Goal: Task Accomplishment & Management: Complete application form

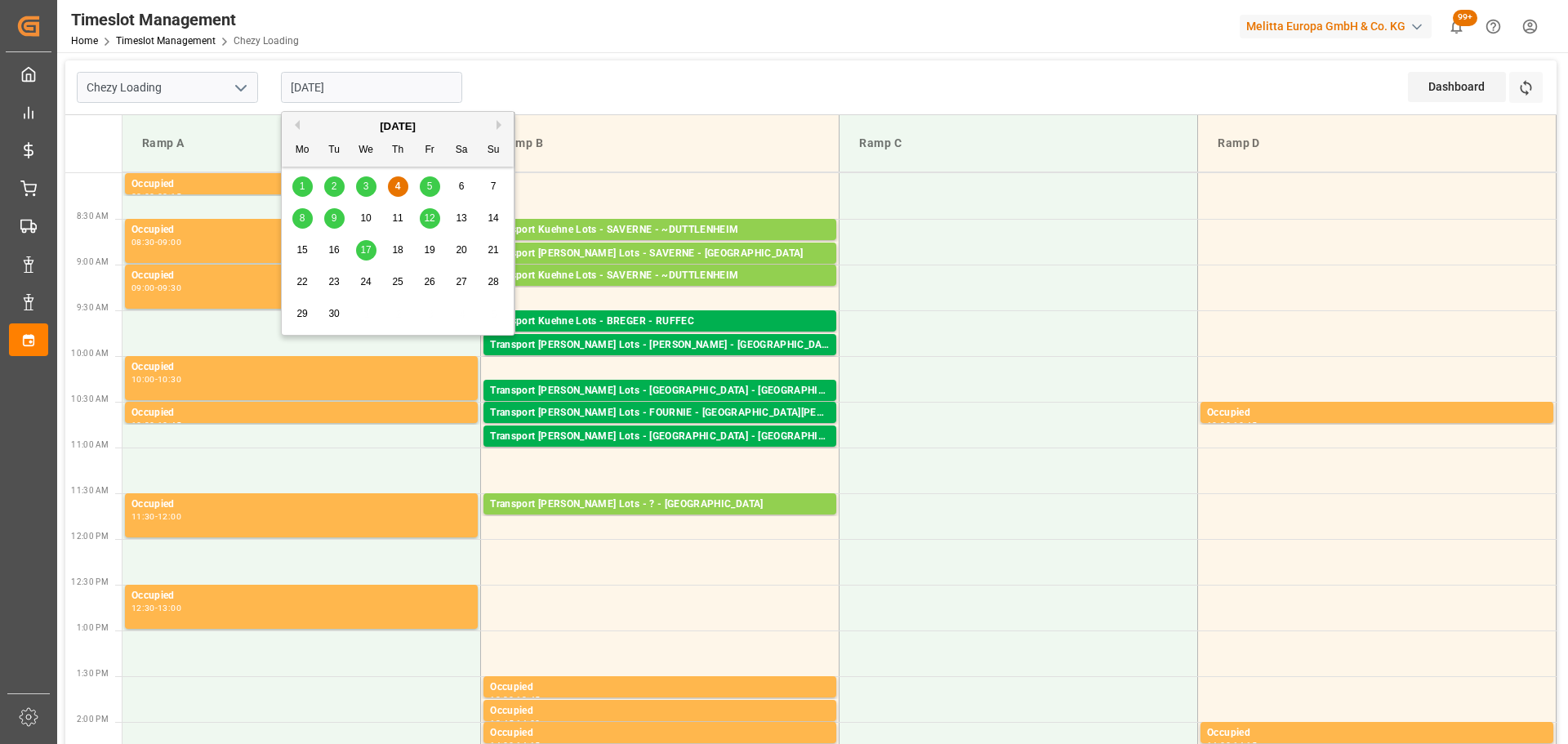
click at [380, 87] on input "[DATE]" at bounding box center [371, 87] width 181 height 31
click at [401, 181] on div "4" at bounding box center [398, 186] width 20 height 19
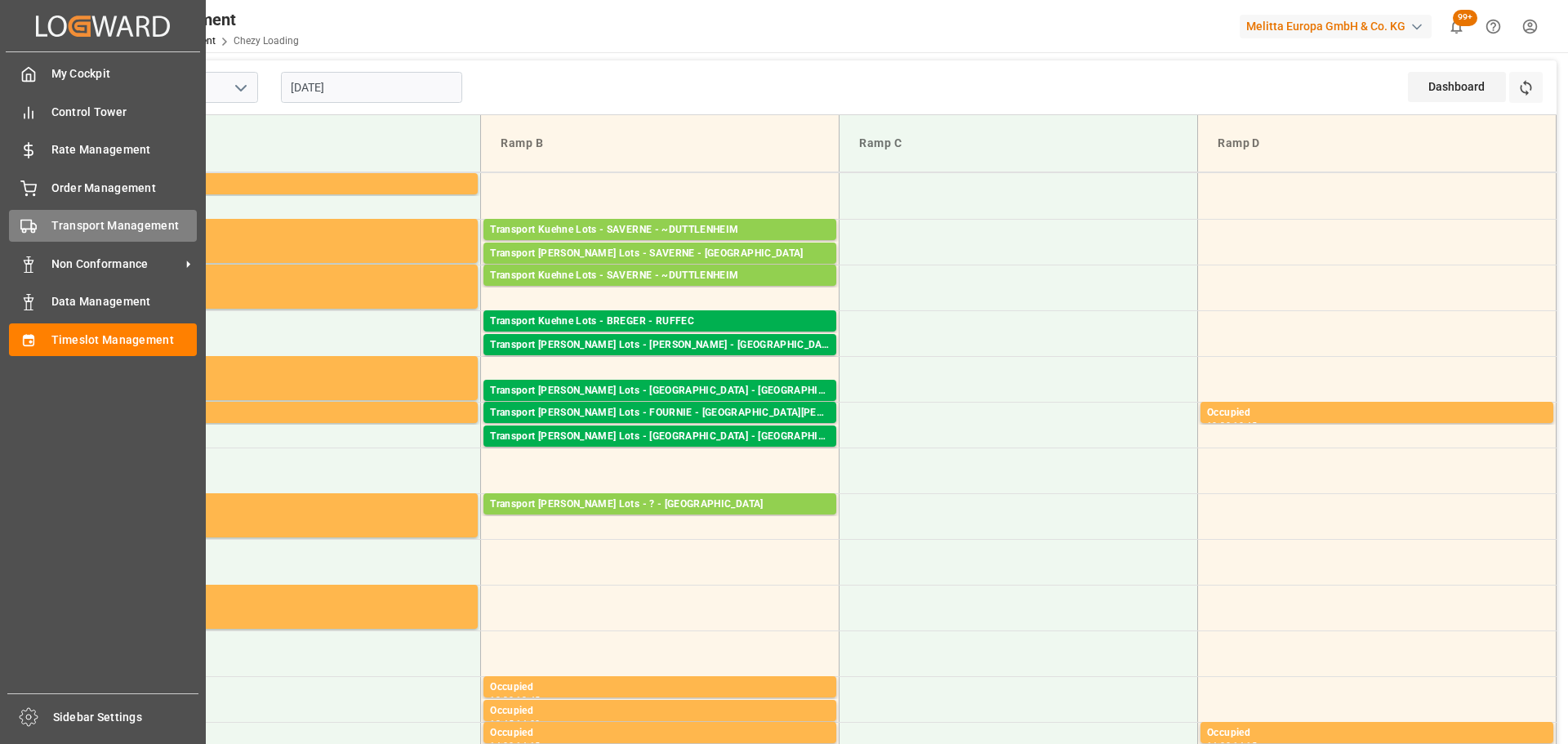
click at [69, 226] on span "Transport Management" at bounding box center [125, 226] width 146 height 18
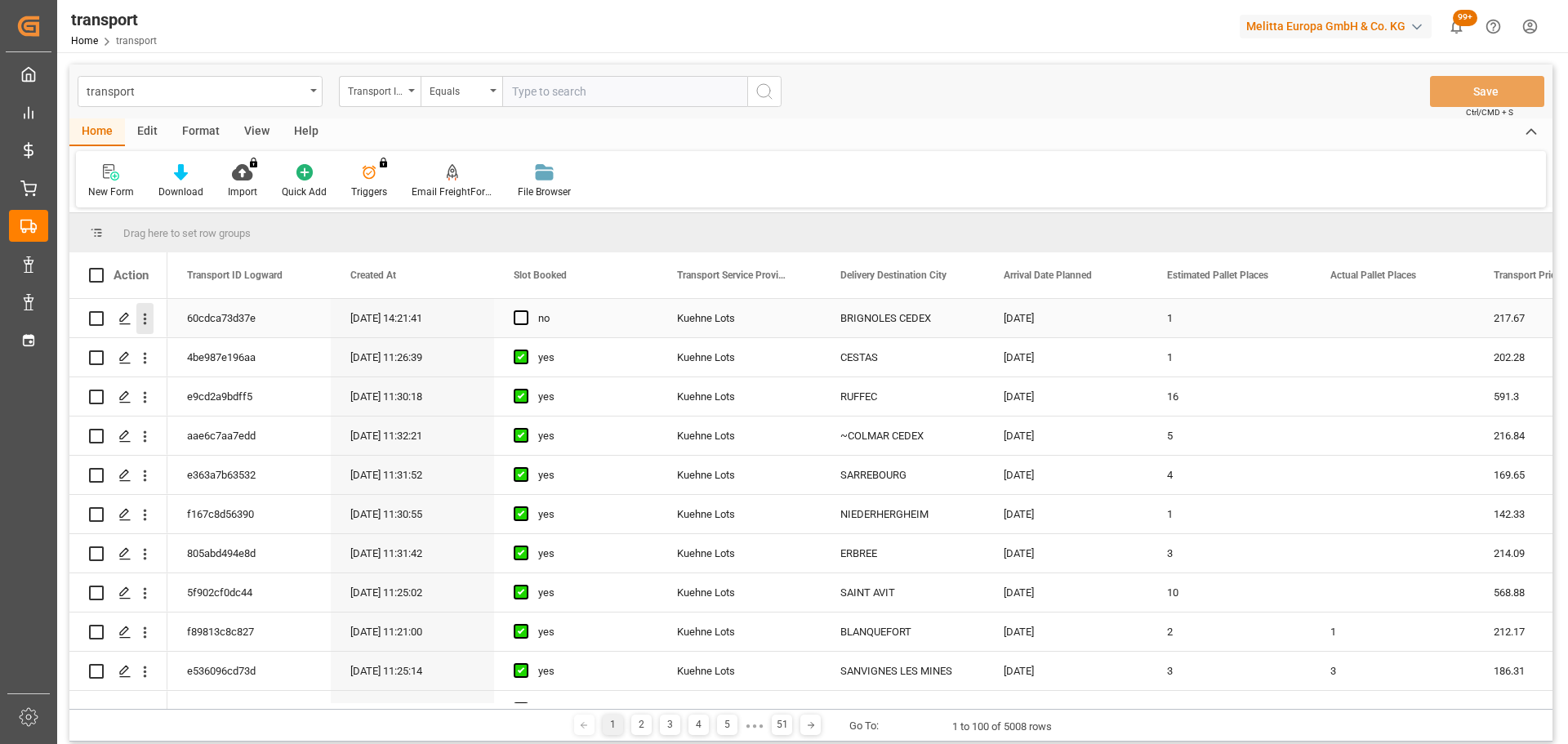
click at [145, 317] on icon "open menu" at bounding box center [145, 318] width 18 height 18
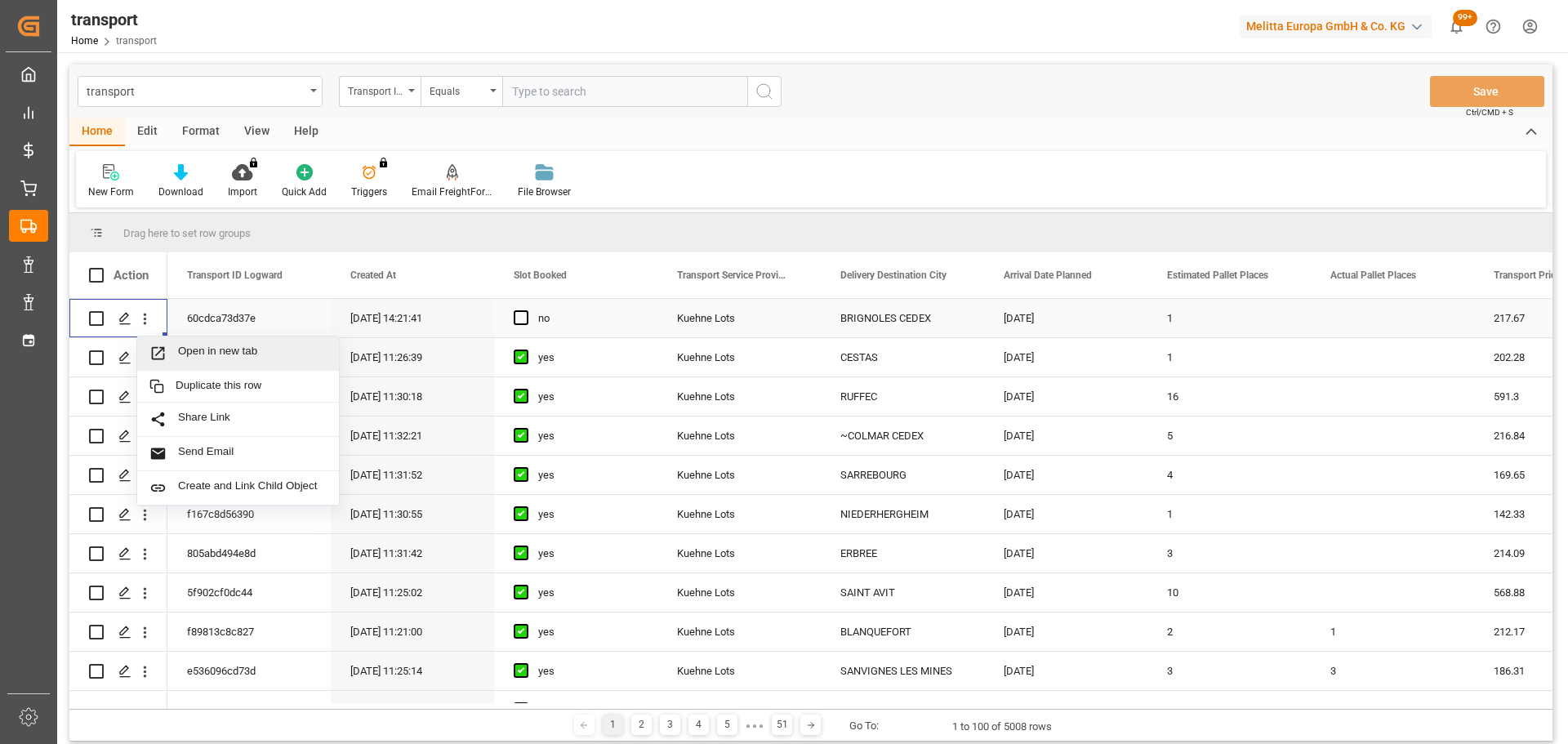
click at [255, 349] on span "Open in new tab" at bounding box center [252, 353] width 149 height 18
click at [521, 317] on span "Press SPACE to select this row." at bounding box center [522, 318] width 15 height 15
click at [526, 310] on input "Press SPACE to select this row." at bounding box center [526, 310] width 0 height 0
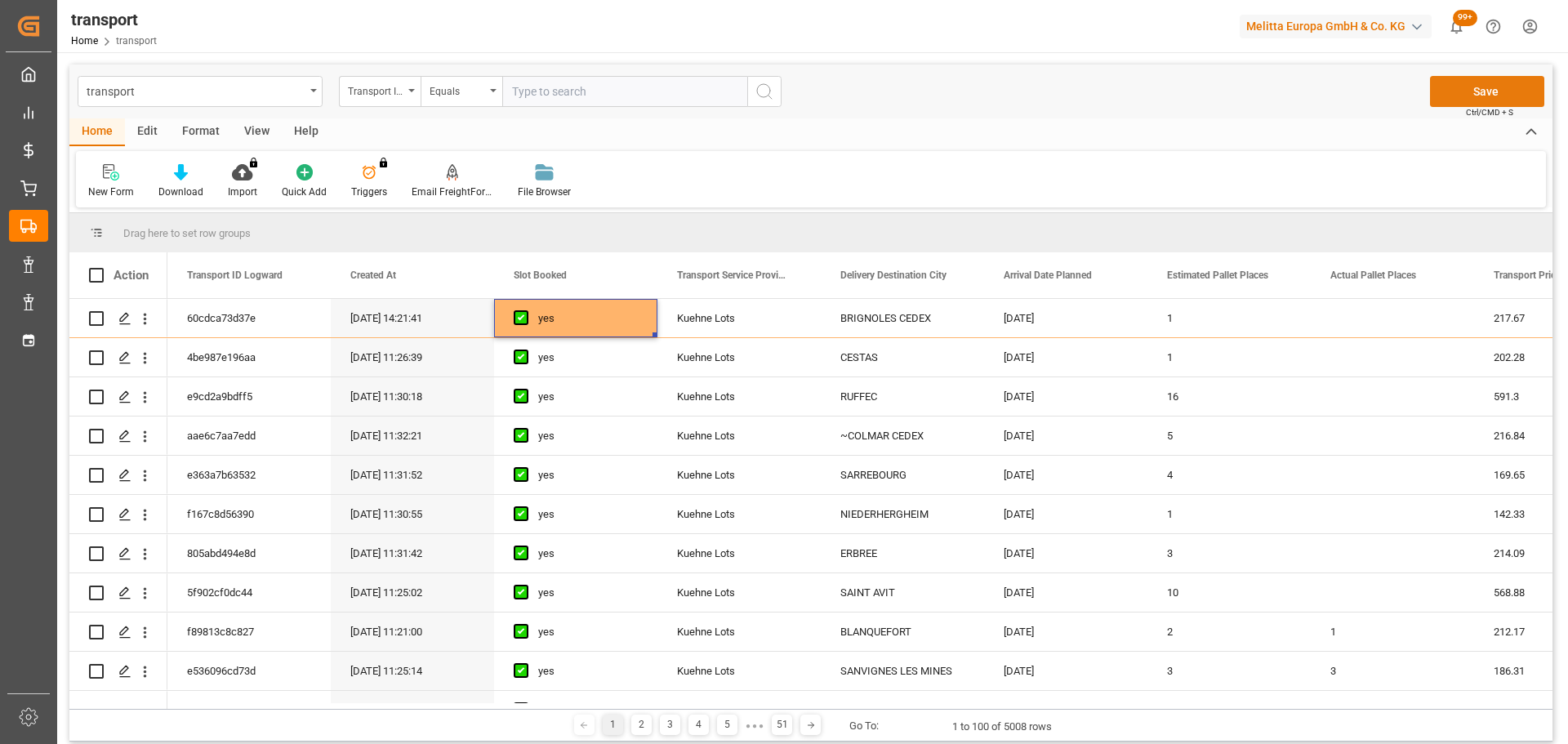
click at [1479, 78] on button "Save" at bounding box center [1487, 91] width 115 height 31
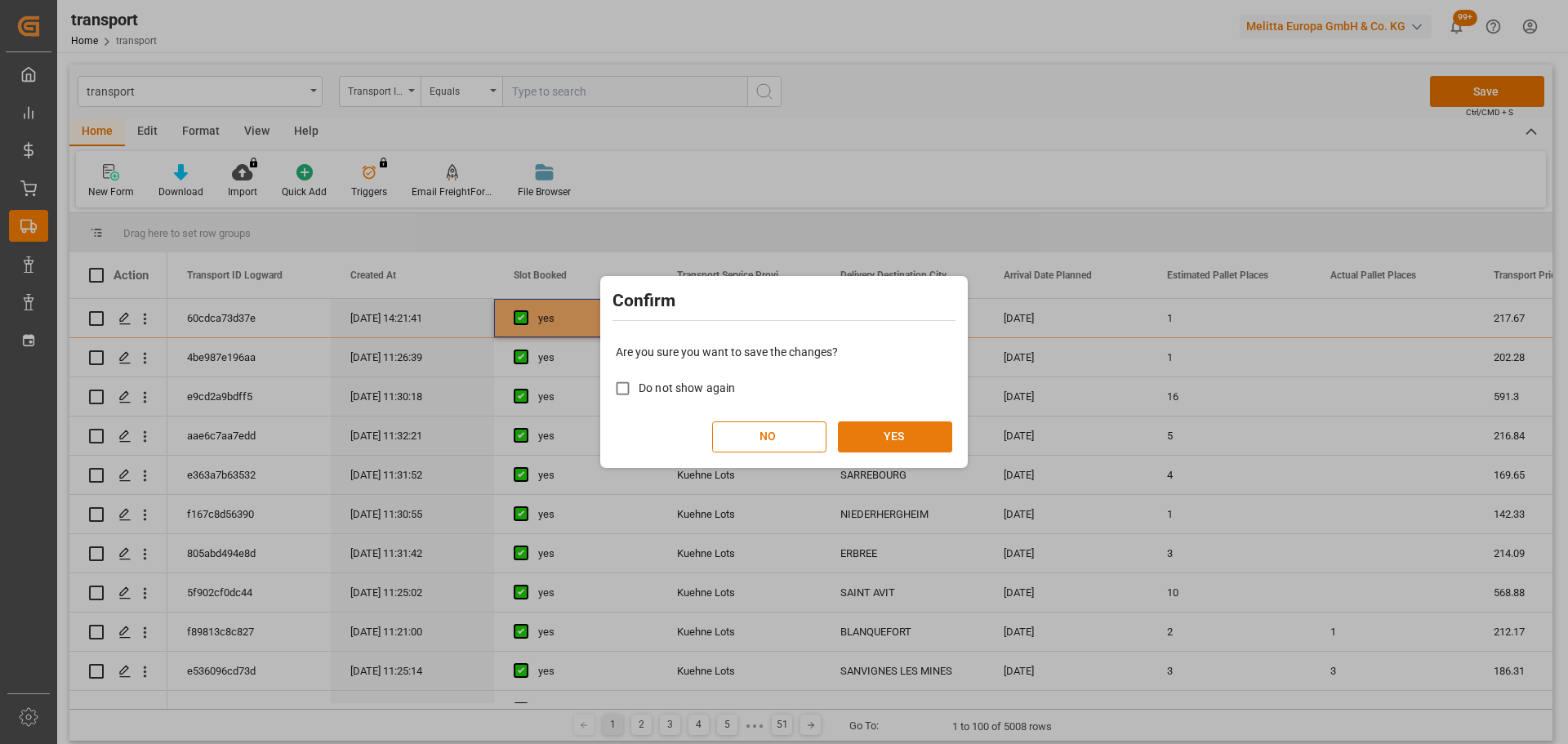
click at [903, 432] on button "YES" at bounding box center [895, 436] width 115 height 31
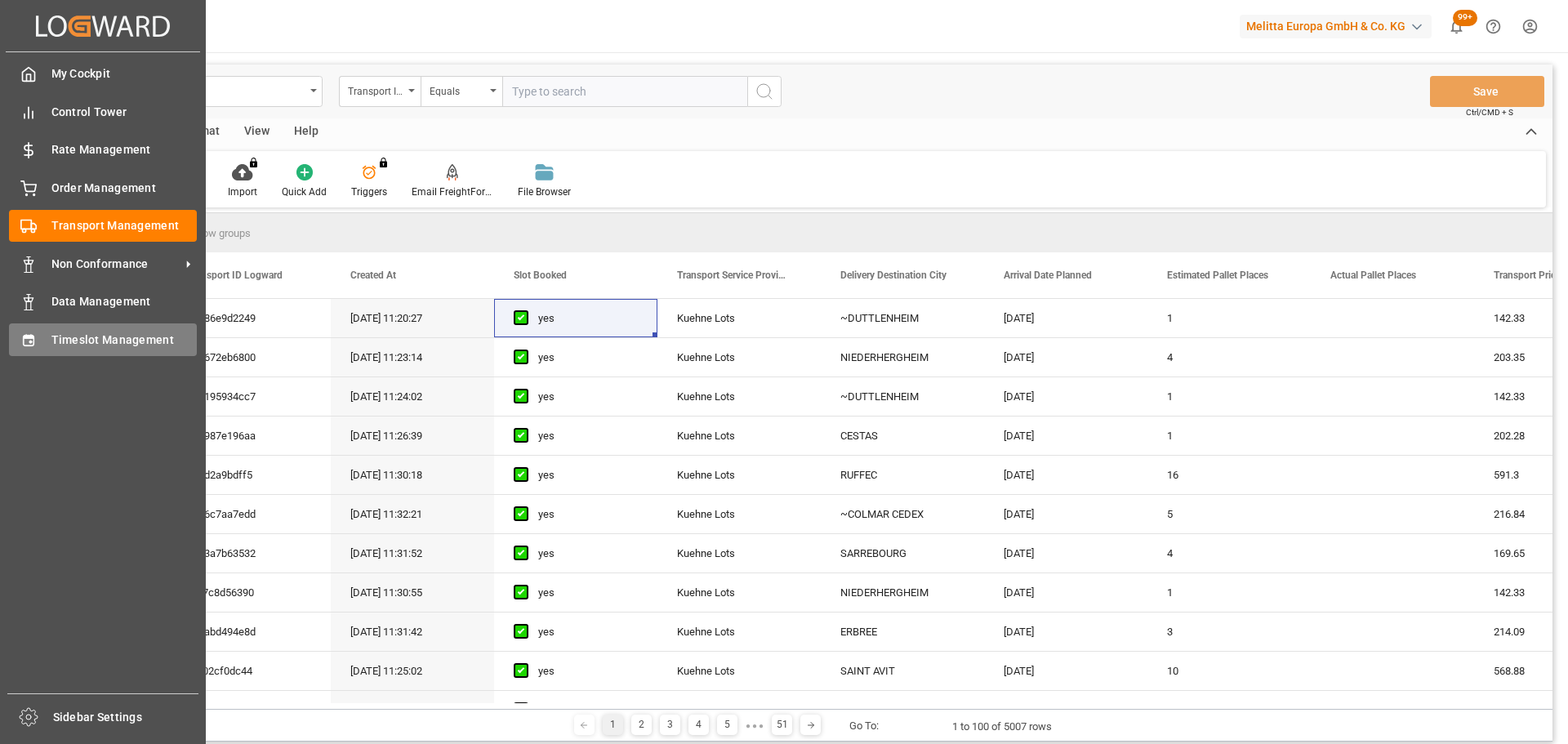
click at [45, 338] on div "Timeslot Management Timeslot Management" at bounding box center [103, 339] width 188 height 32
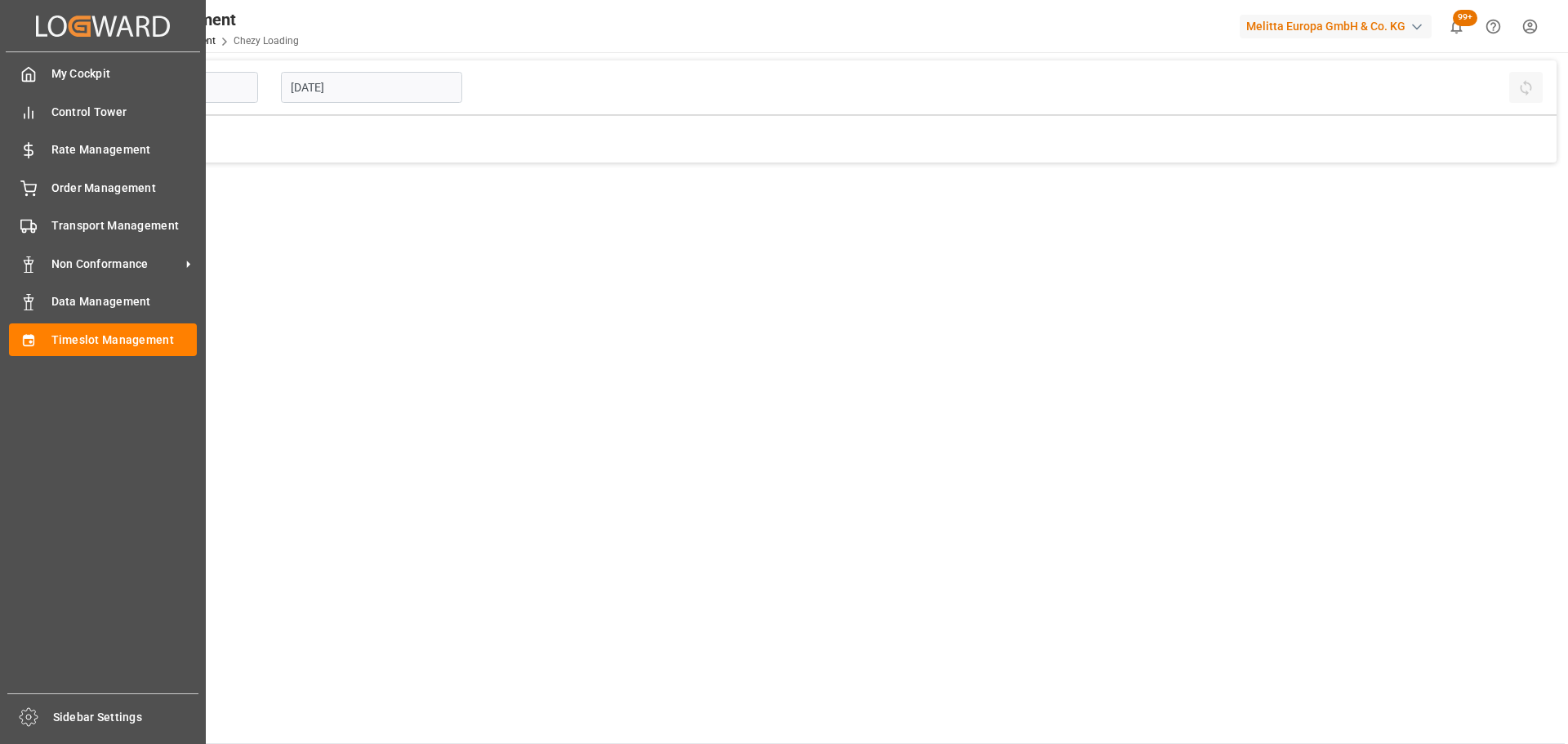
type input "Chezy Loading"
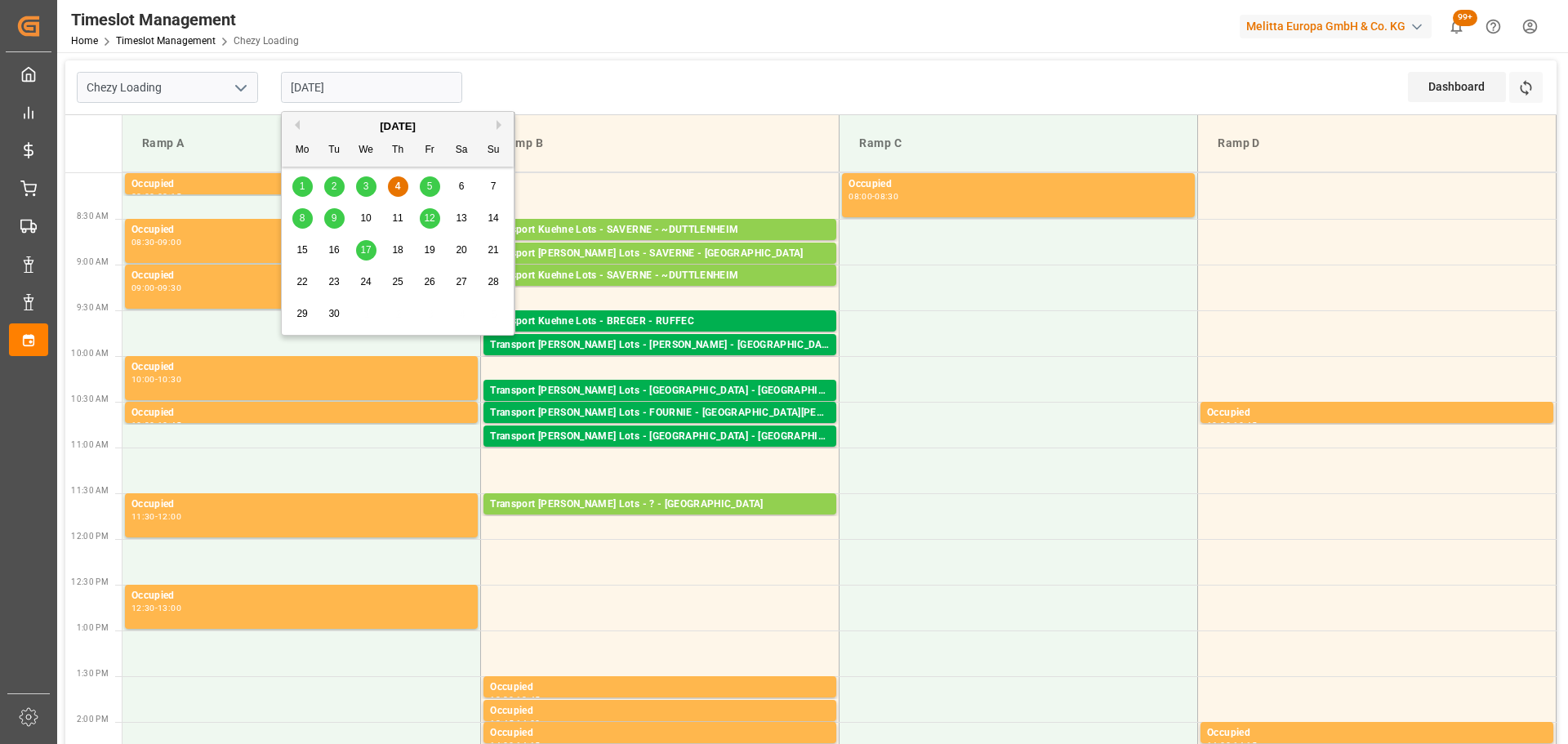
click at [345, 89] on input "[DATE]" at bounding box center [371, 87] width 181 height 31
click at [430, 181] on span "5" at bounding box center [430, 186] width 6 height 12
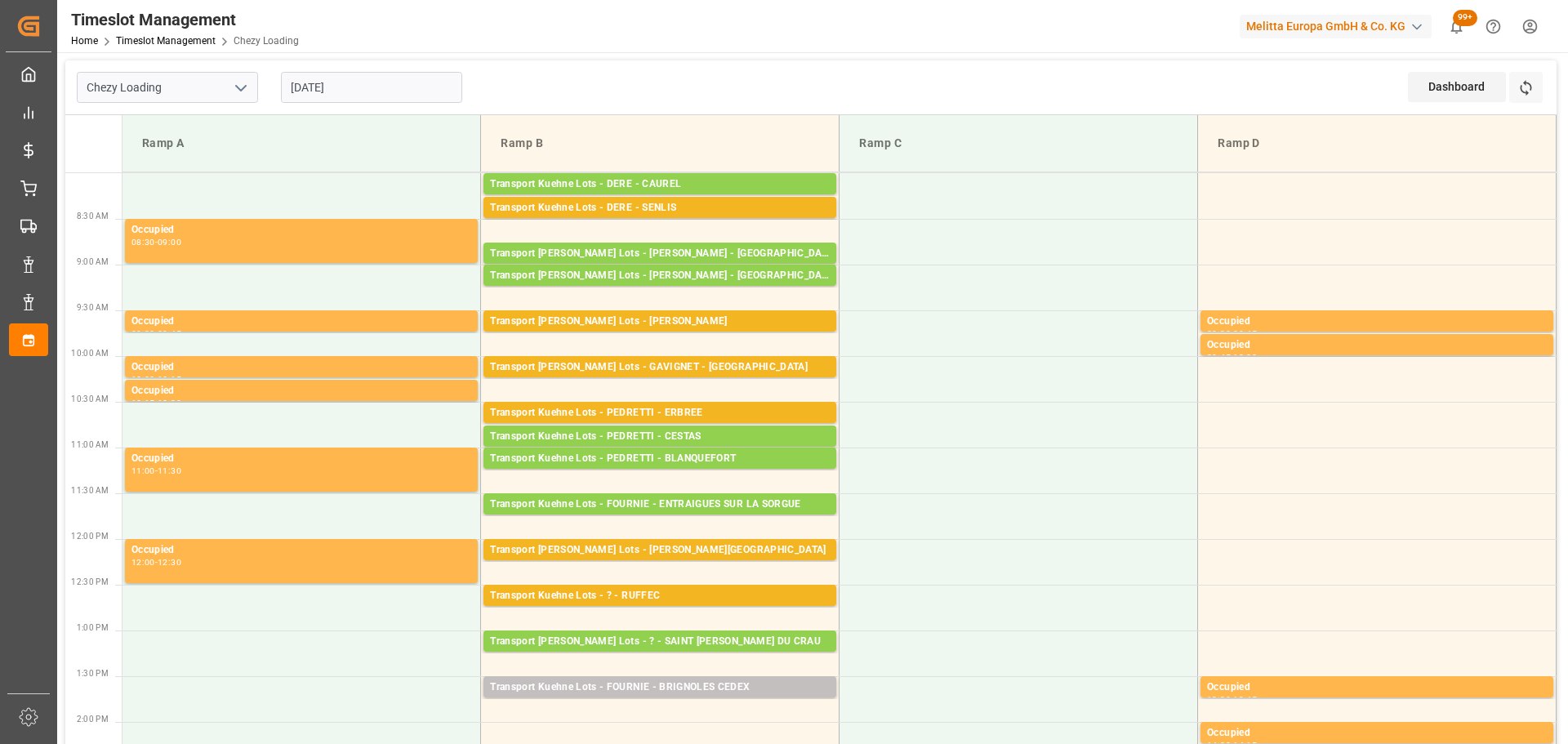
click at [305, 81] on input "[DATE]" at bounding box center [371, 87] width 181 height 31
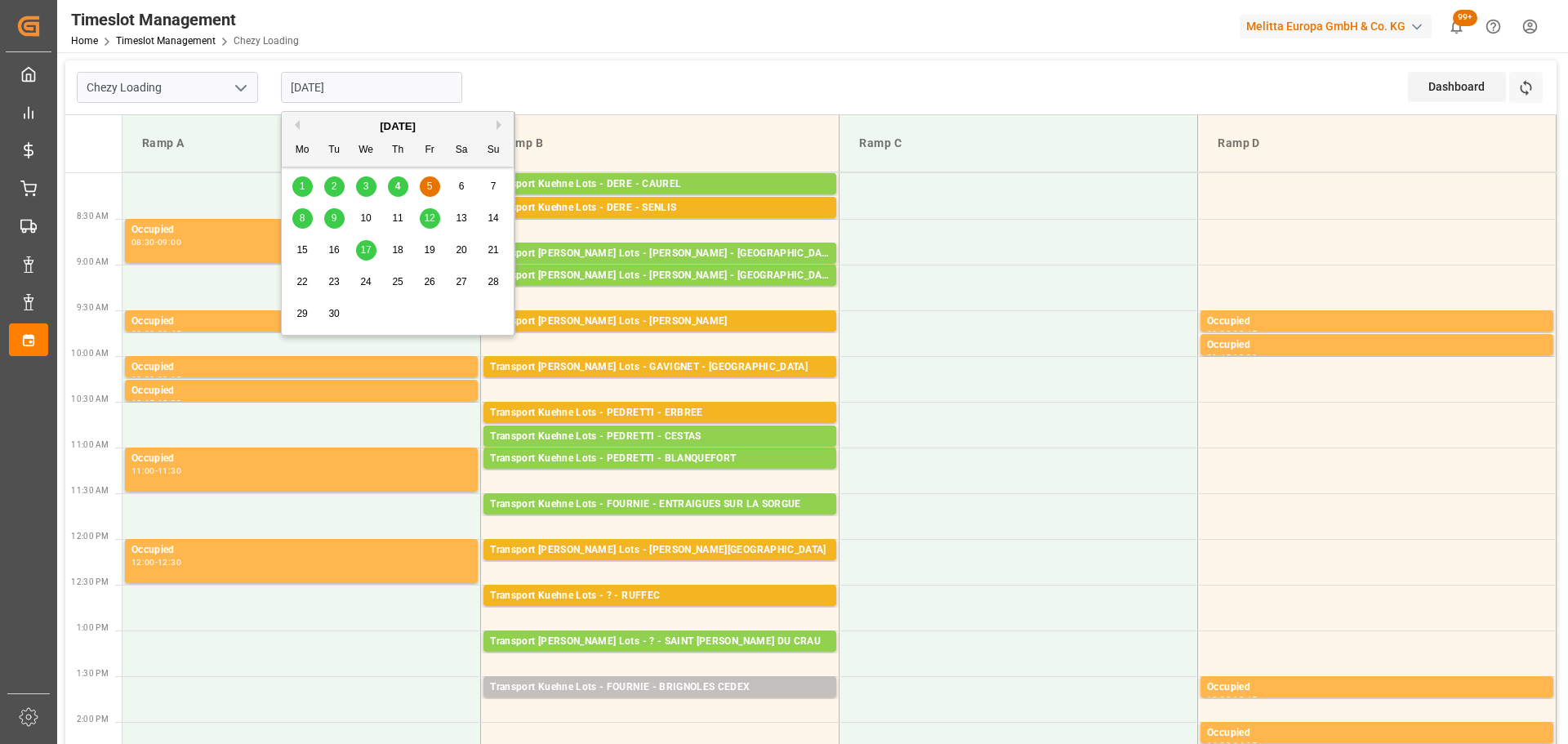
click at [395, 185] on span "4" at bounding box center [398, 186] width 6 height 12
type input "[DATE]"
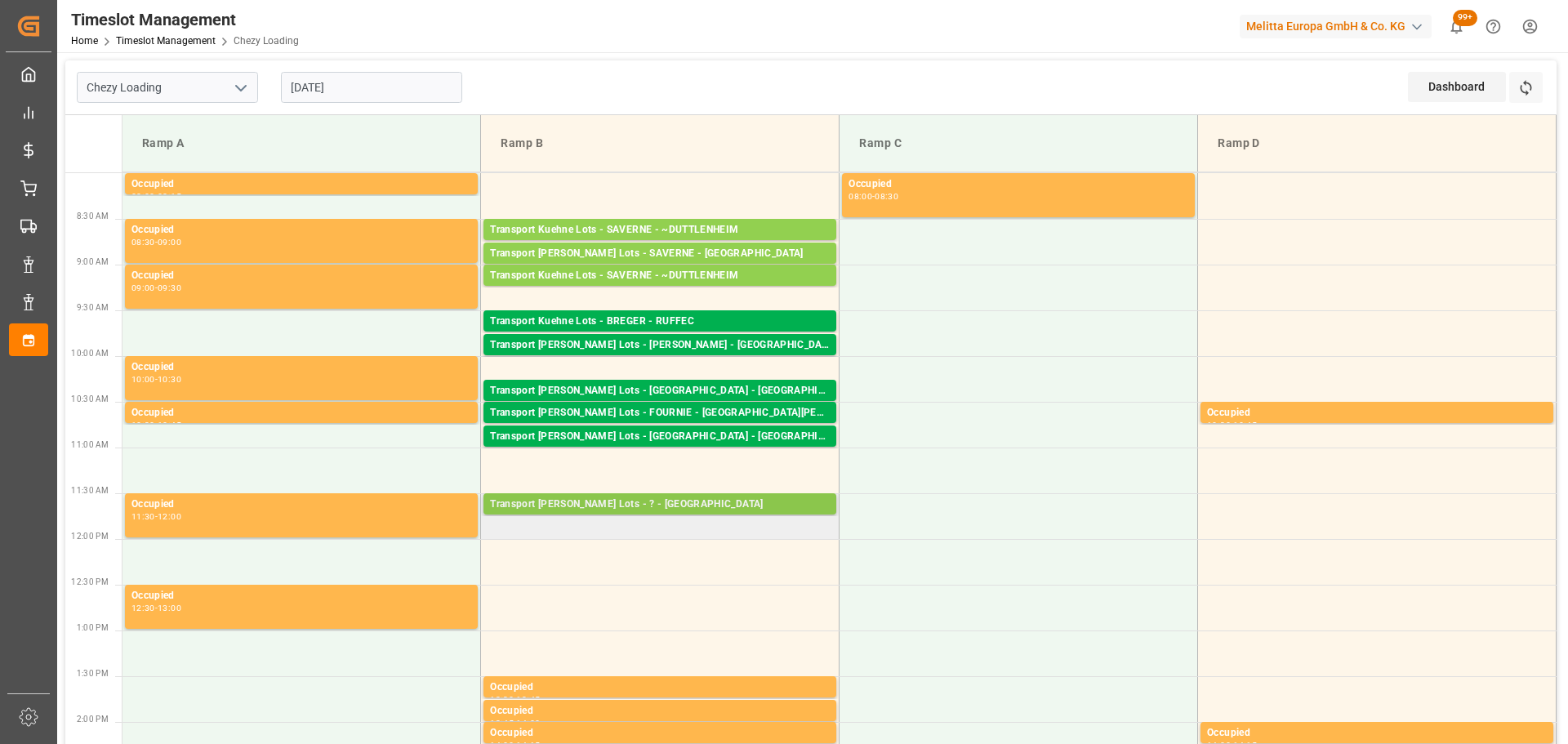
click at [710, 497] on div "Transport [PERSON_NAME] Lots - ? - [GEOGRAPHIC_DATA]" at bounding box center [659, 505] width 339 height 17
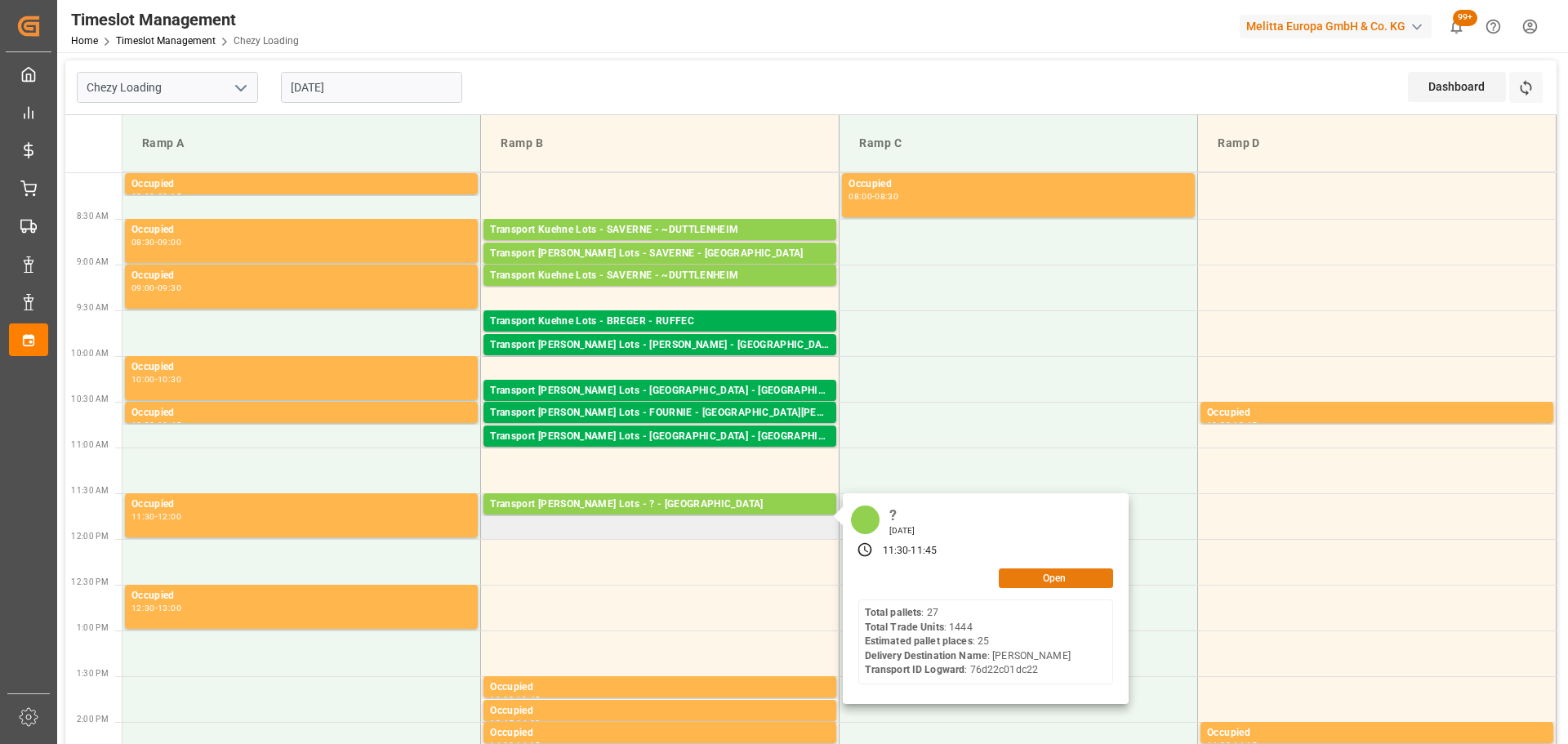
click at [1021, 580] on button "Open" at bounding box center [1056, 578] width 115 height 19
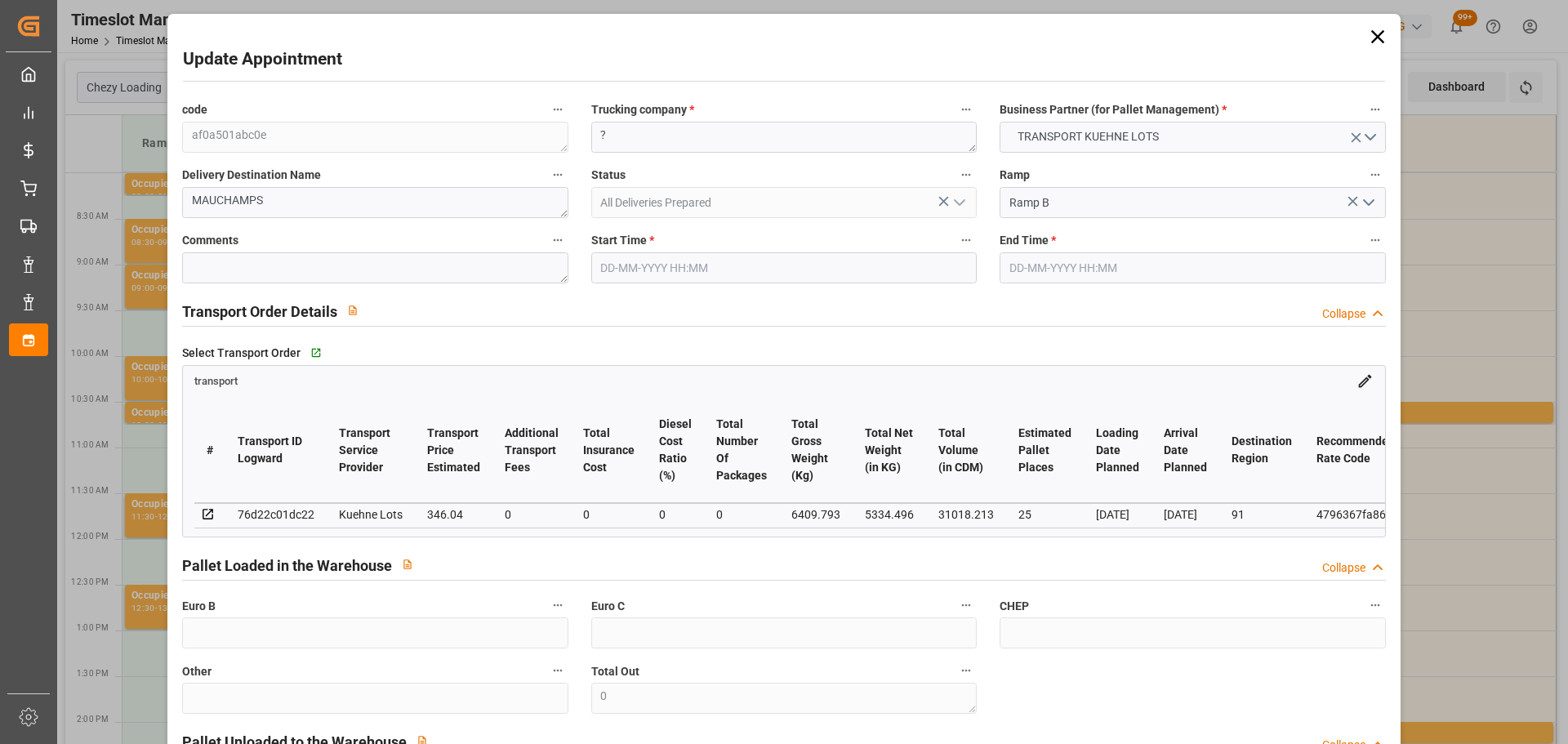
type input "[DATE] 11:30"
type input "[DATE] 11:45"
type input "[DATE] 13:33"
type input "[DATE] 11:22"
type input "[DATE]"
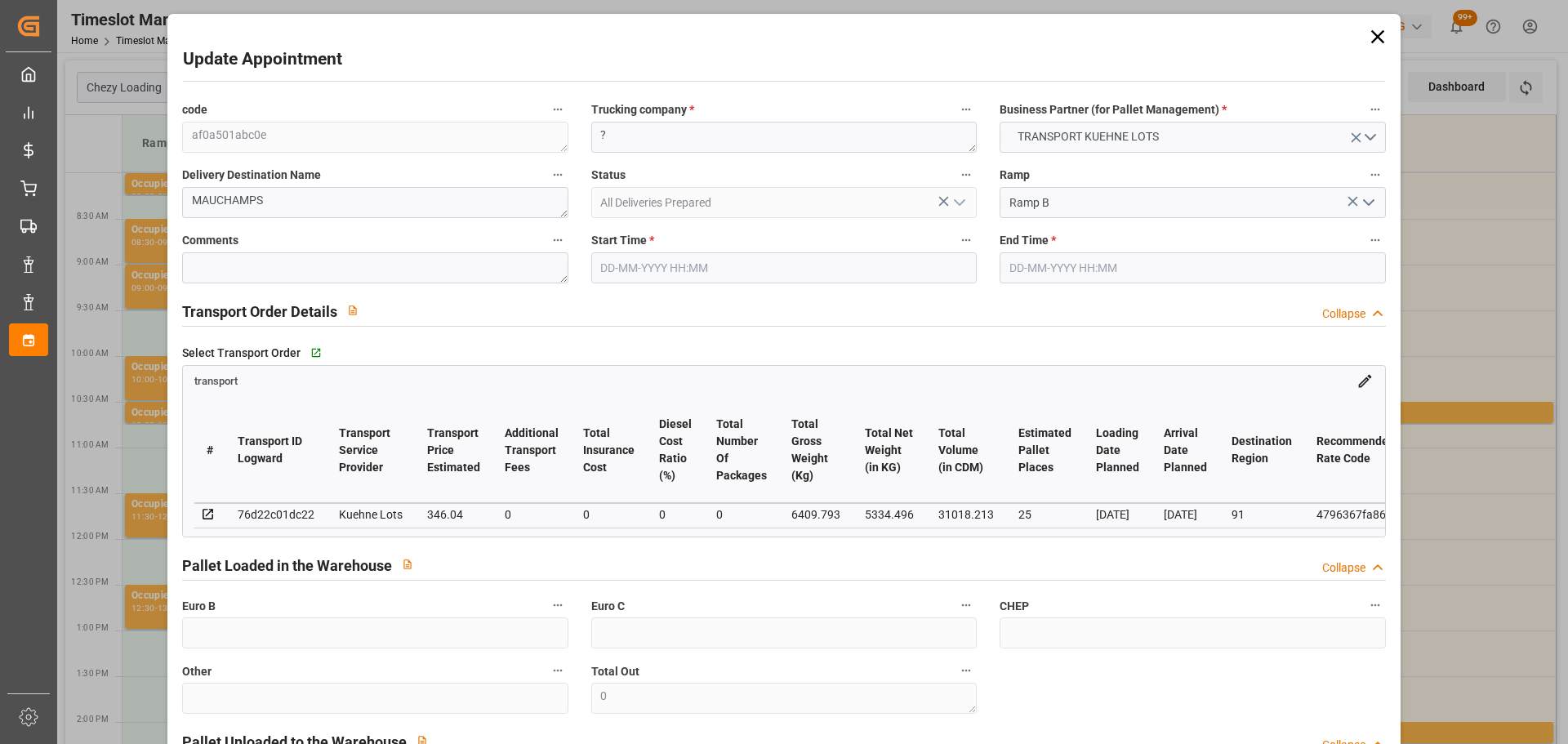
type input "[DATE]"
click at [634, 268] on input "[DATE] 11:30" at bounding box center [783, 268] width 385 height 31
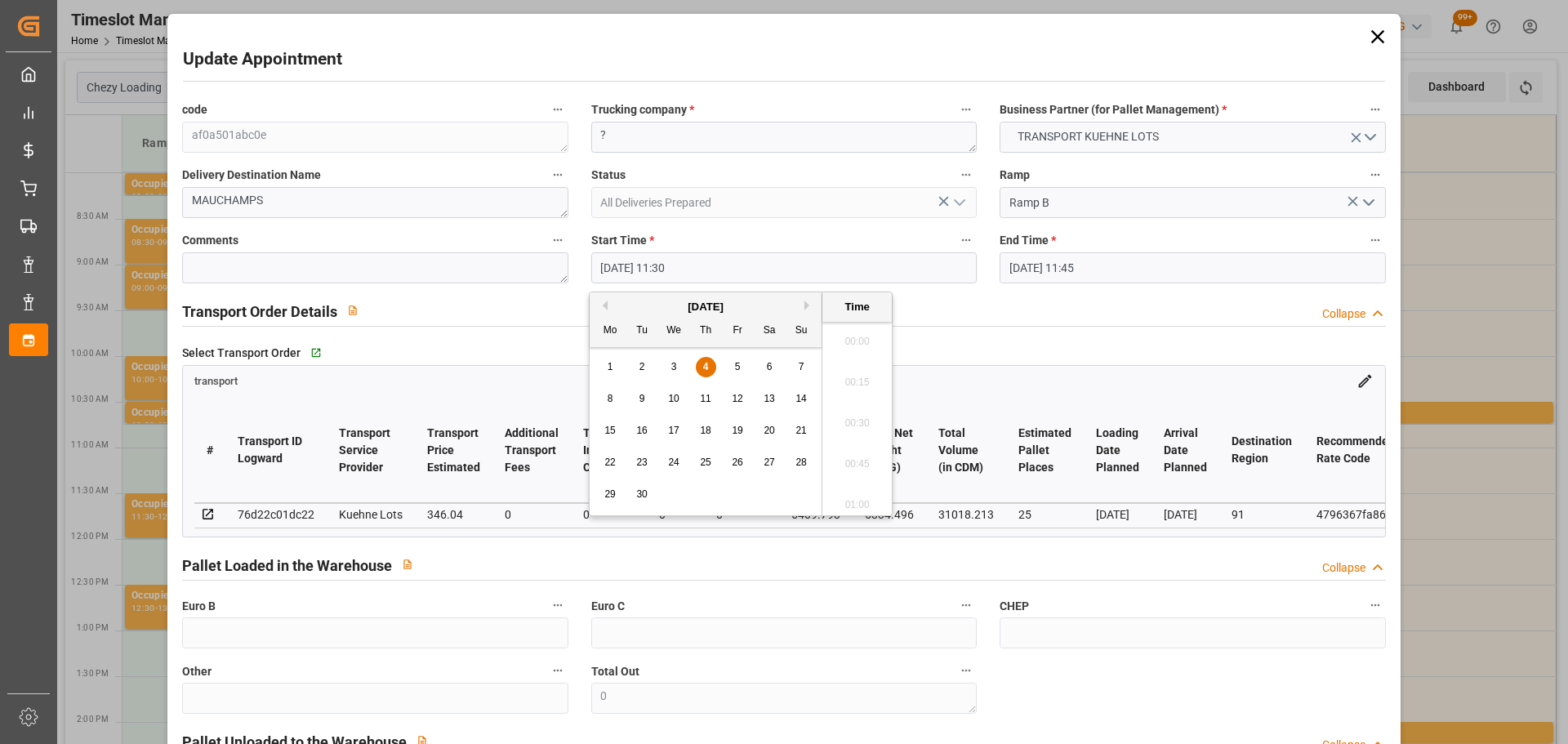
scroll to position [1803, 0]
drag, startPoint x: 735, startPoint y: 365, endPoint x: 823, endPoint y: 418, distance: 102.7
click at [736, 365] on span "5" at bounding box center [737, 367] width 6 height 12
click at [863, 414] on li "14:00" at bounding box center [857, 418] width 69 height 41
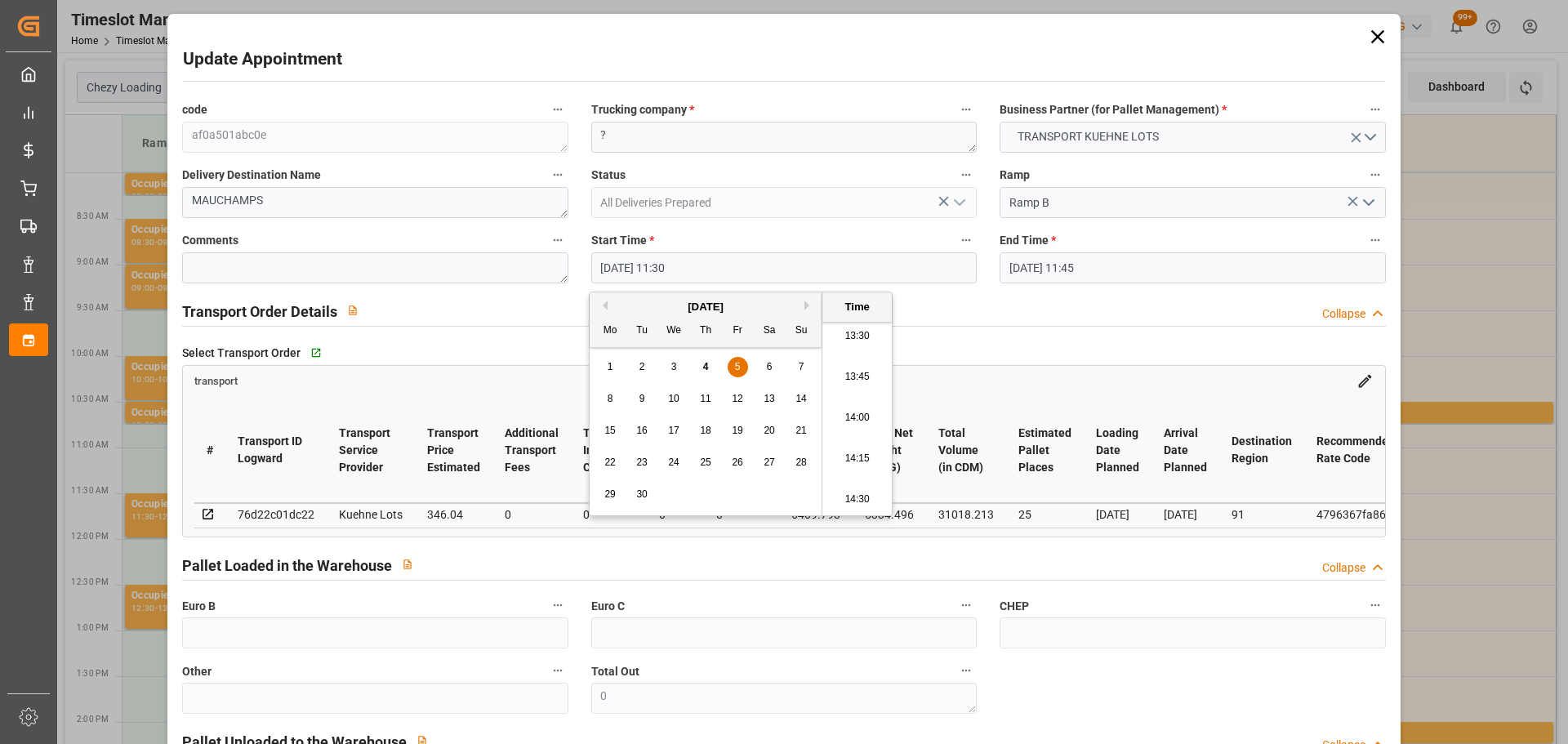
type input "[DATE] 14:00"
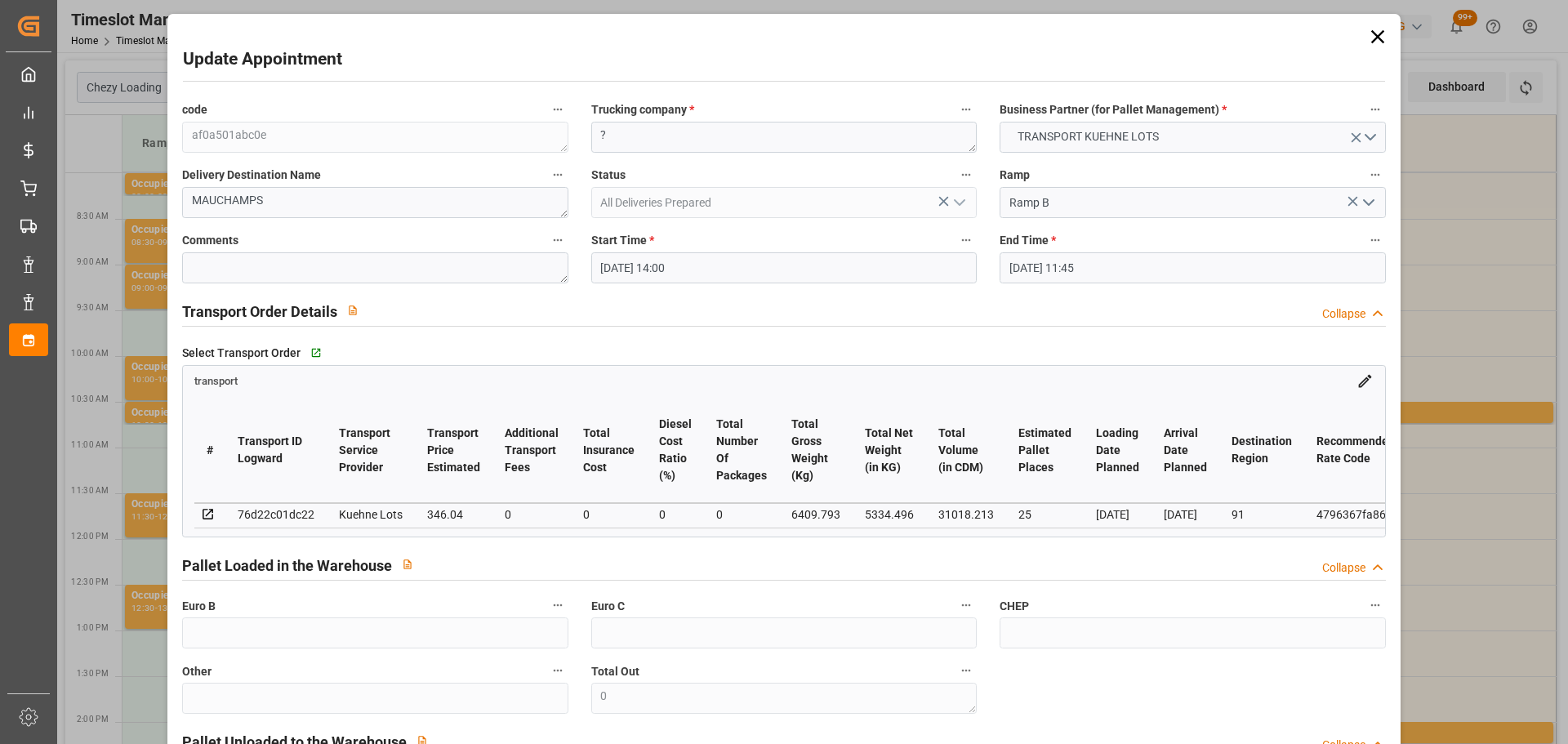
click at [1056, 265] on input "[DATE] 11:45" at bounding box center [1192, 268] width 385 height 31
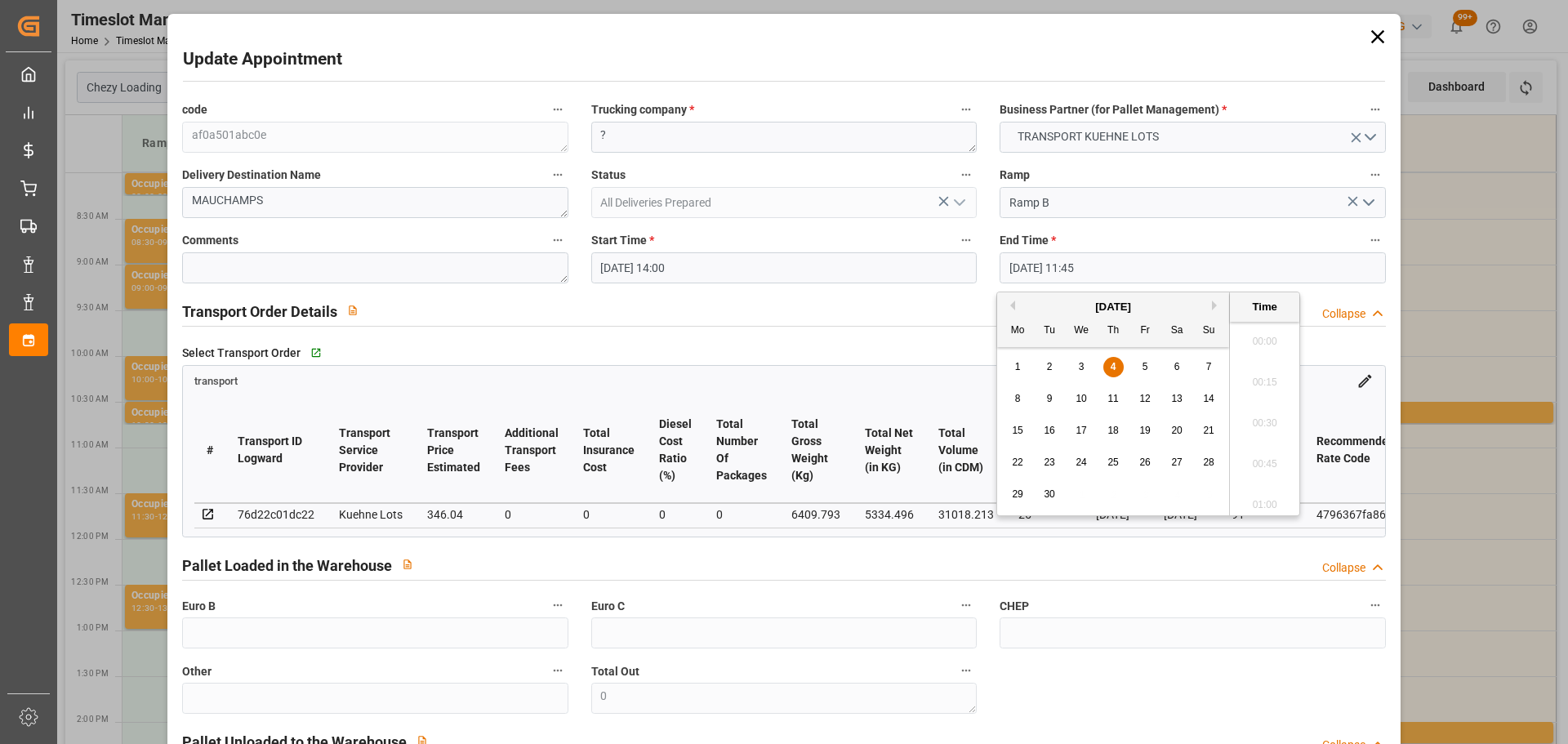
scroll to position [1843, 0]
click at [1143, 362] on span "5" at bounding box center [1145, 367] width 6 height 12
click at [1268, 332] on li "14:15" at bounding box center [1265, 336] width 69 height 41
type input "[DATE] 14:15"
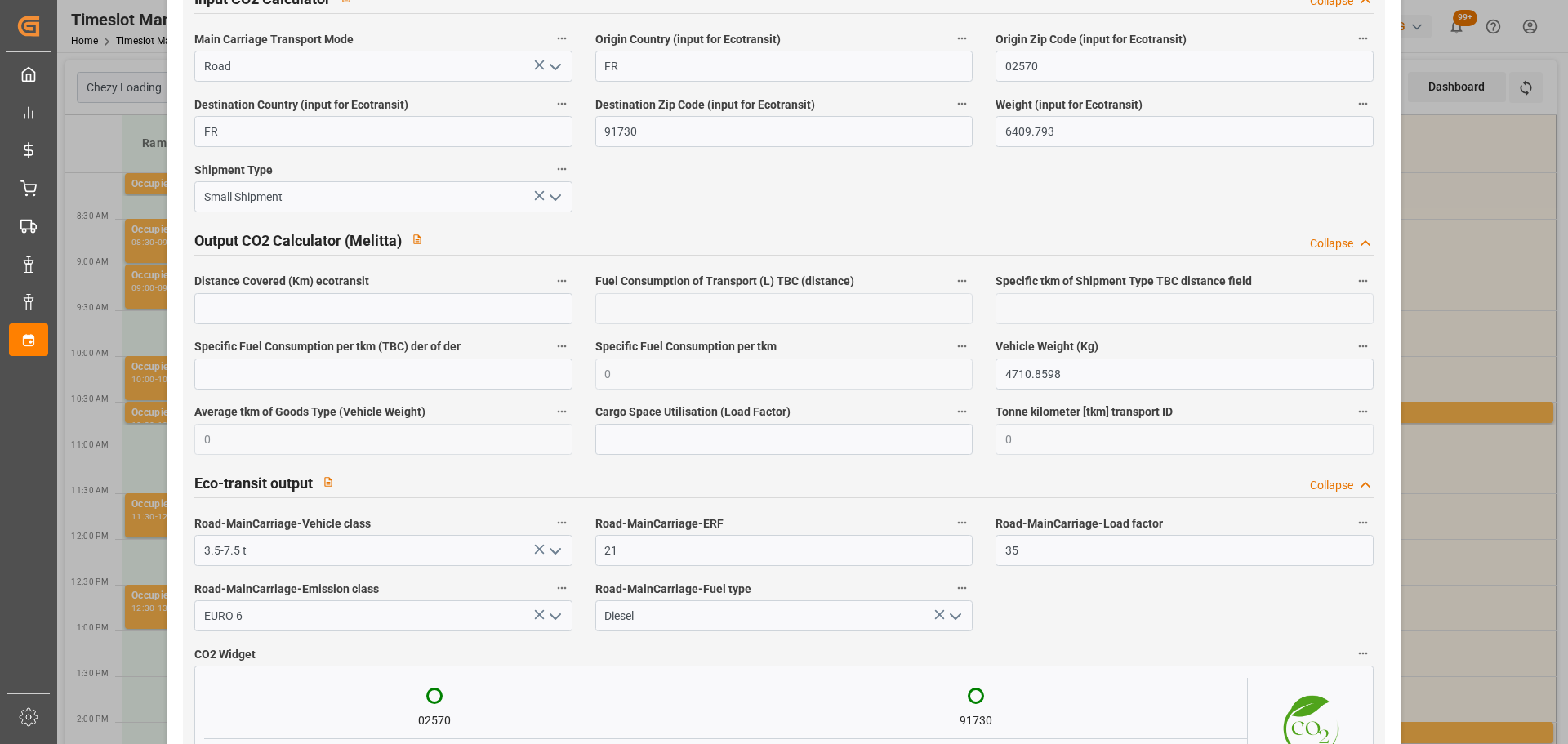
scroll to position [2700, 0]
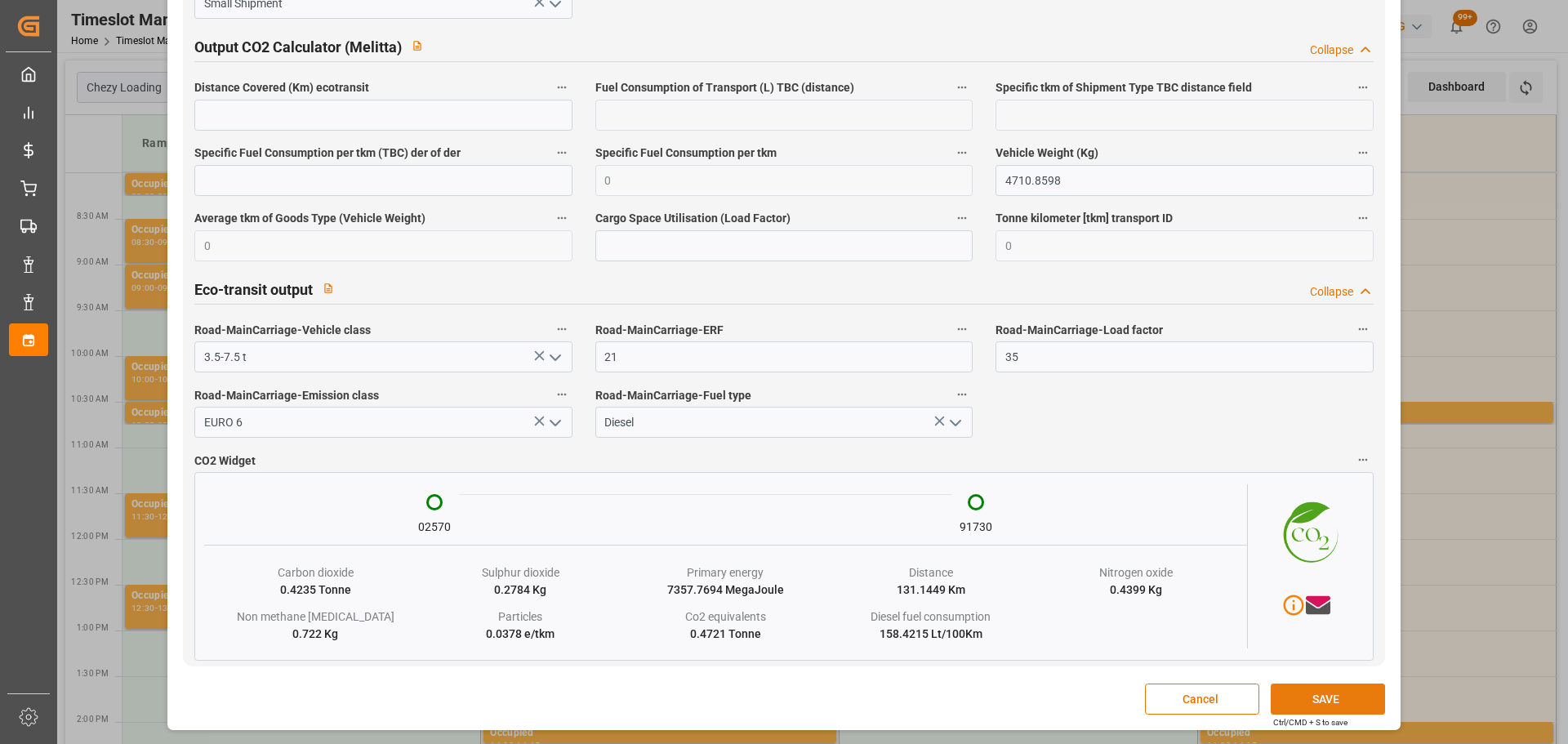
click at [1326, 702] on button "SAVE" at bounding box center [1327, 699] width 115 height 31
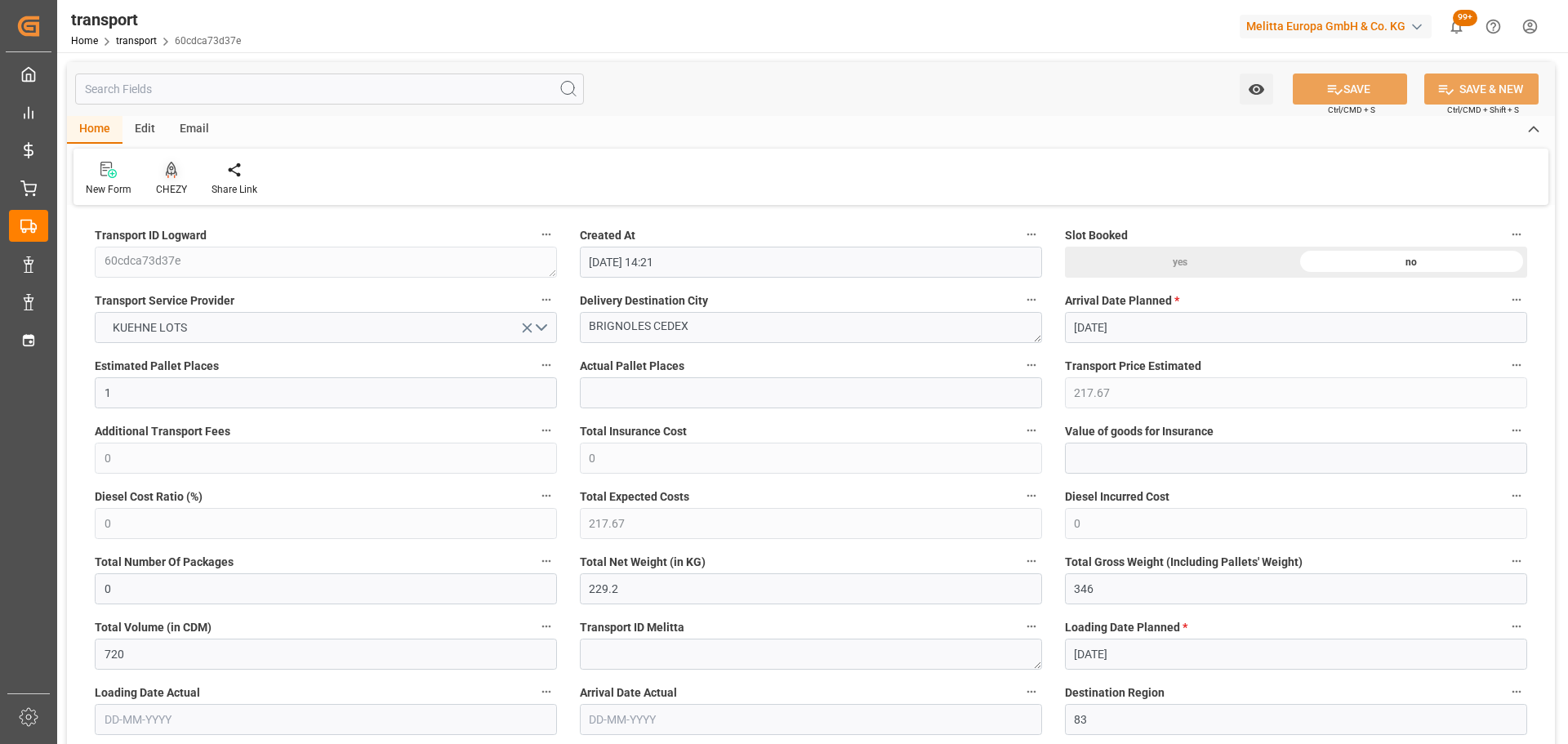
click at [168, 173] on icon at bounding box center [171, 170] width 12 height 17
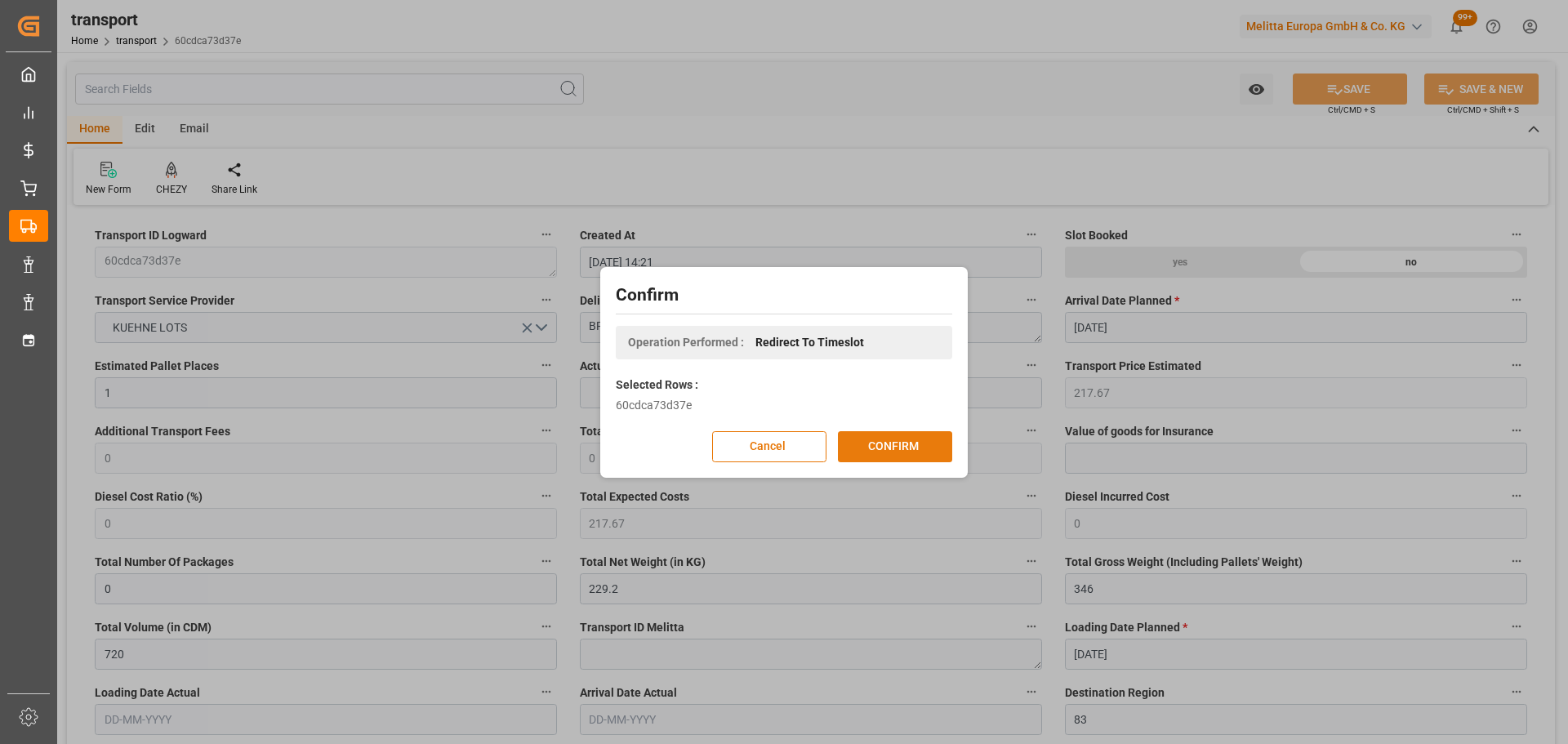
click at [930, 446] on button "CONFIRM" at bounding box center [895, 446] width 115 height 31
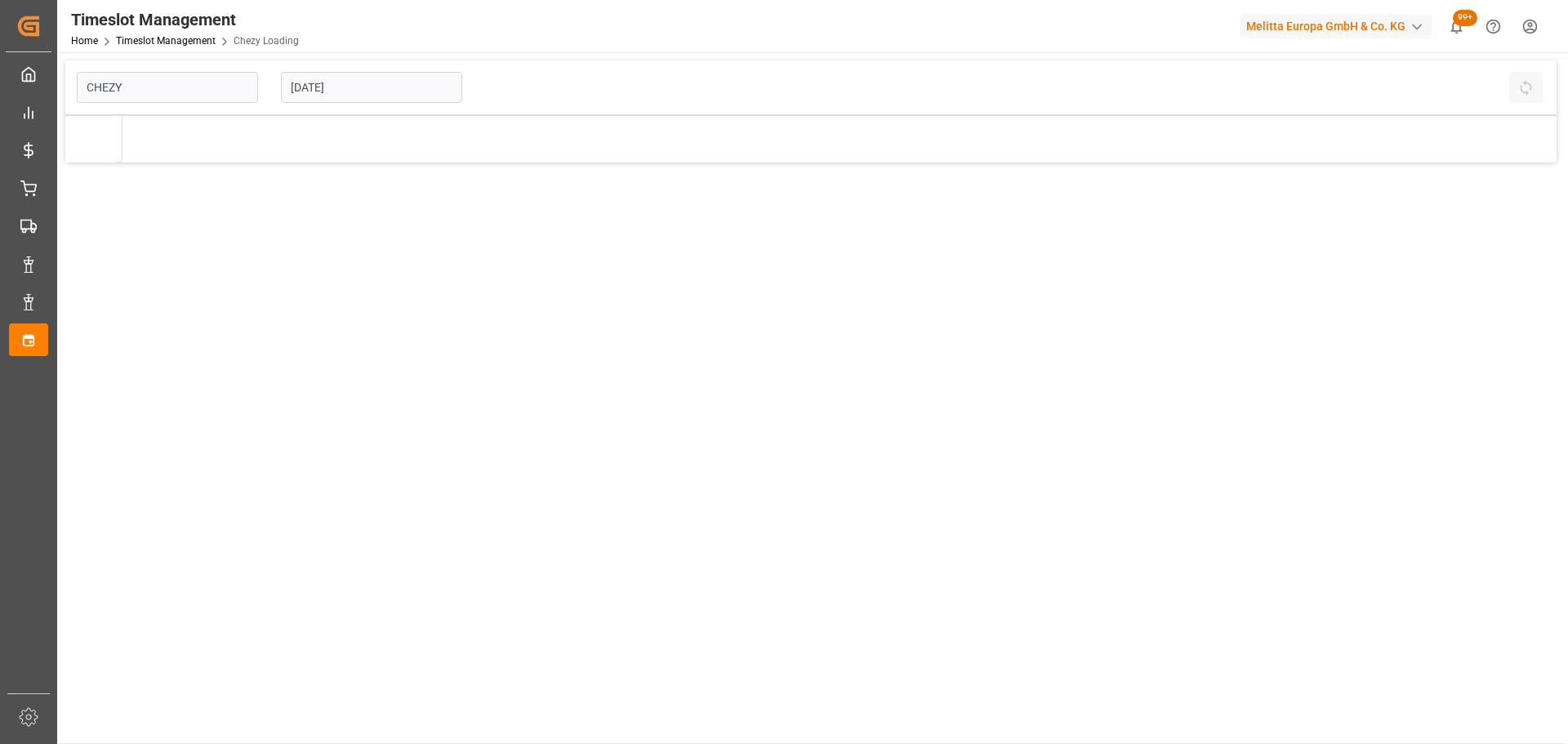
type input "Chezy Loading"
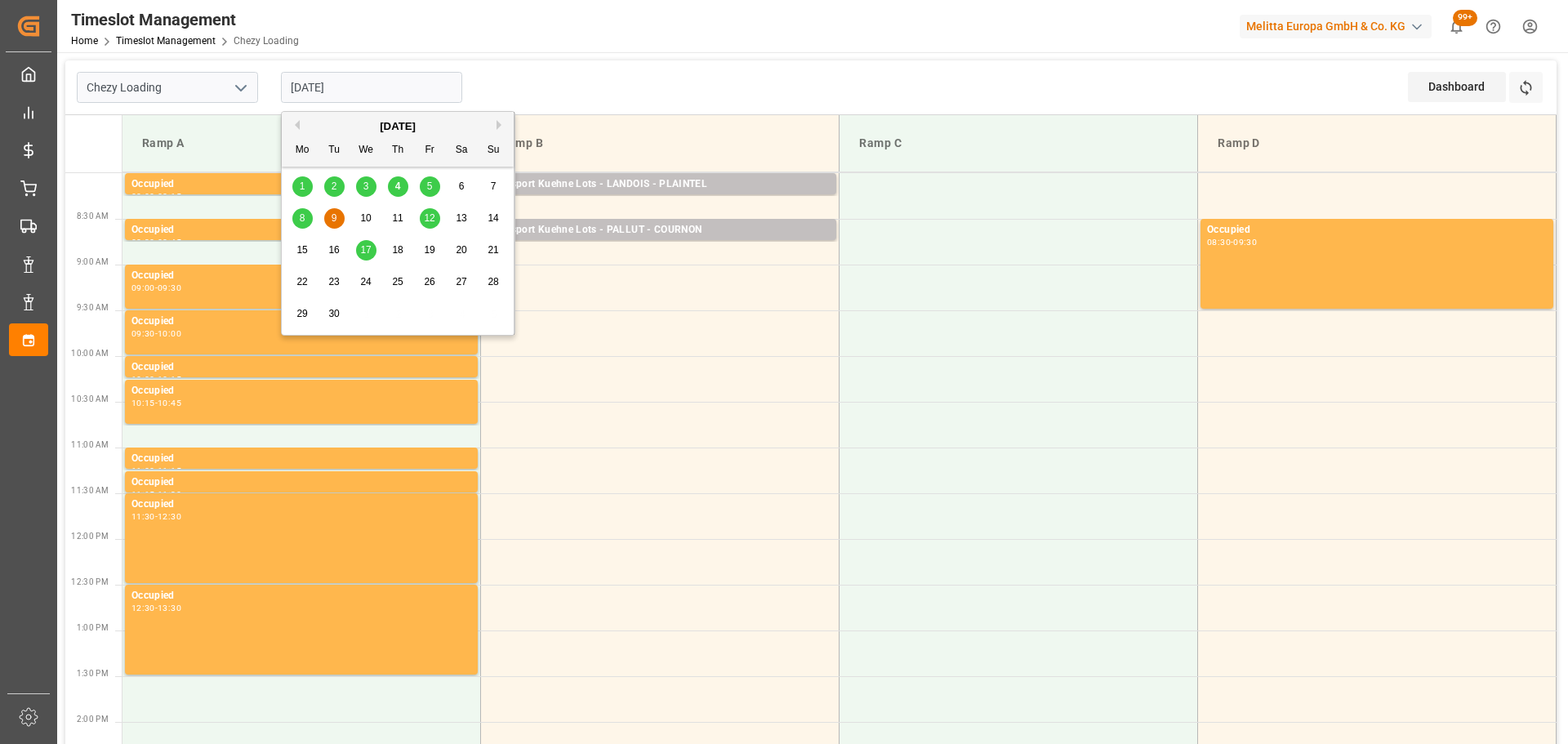
click at [329, 86] on input "[DATE]" at bounding box center [371, 87] width 181 height 31
click at [427, 183] on span "5" at bounding box center [430, 186] width 6 height 12
type input "[DATE]"
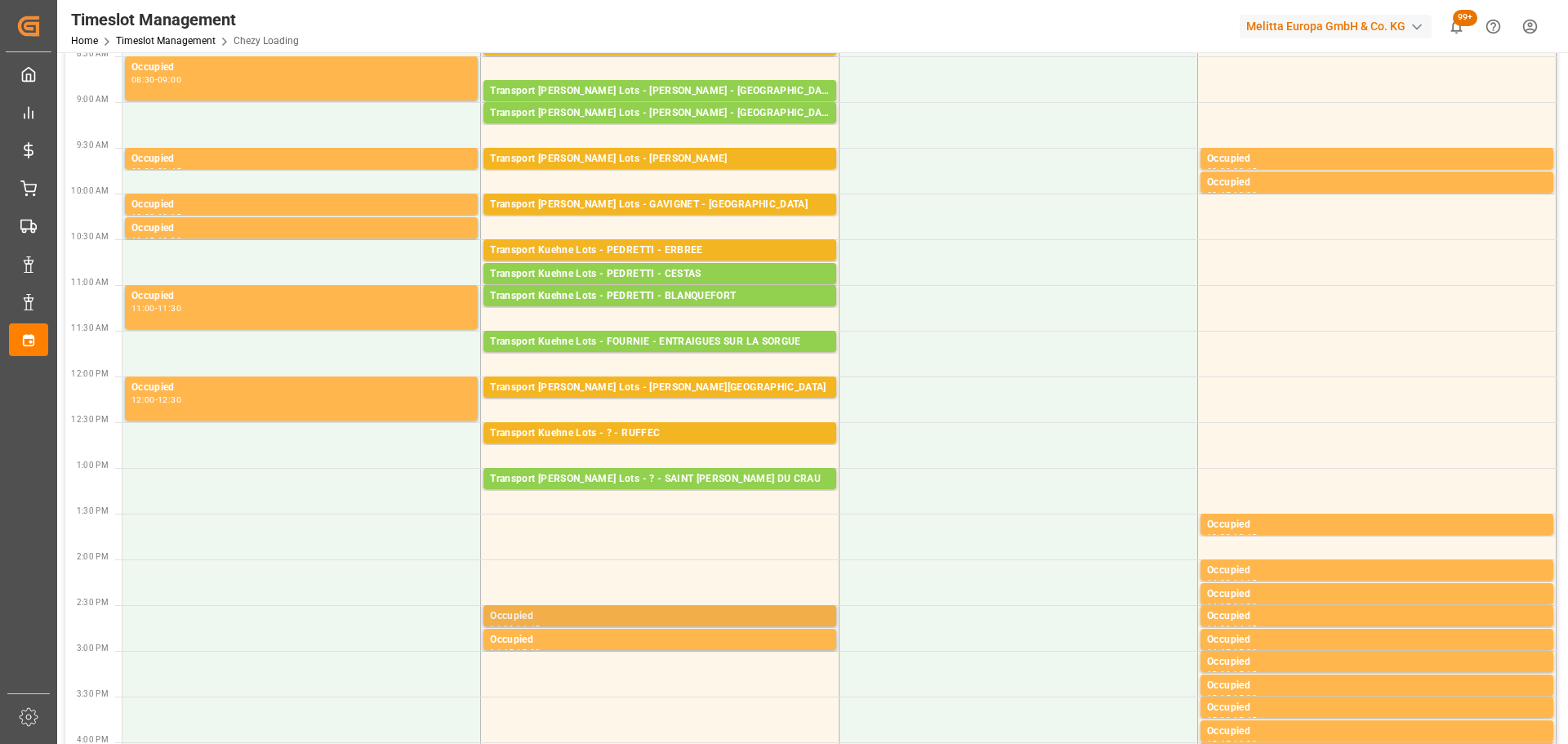
scroll to position [163, 0]
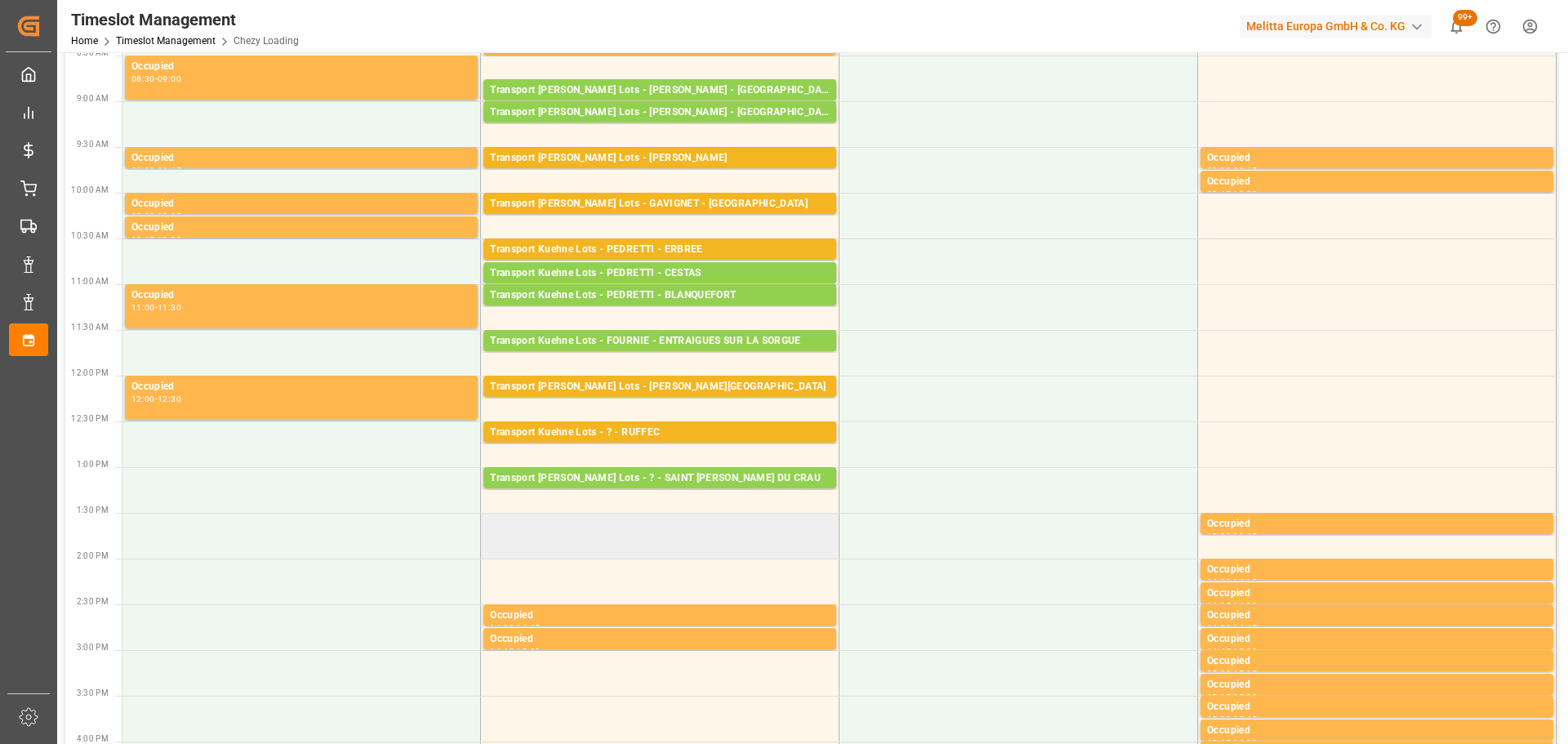
click at [488, 522] on td at bounding box center [660, 536] width 359 height 46
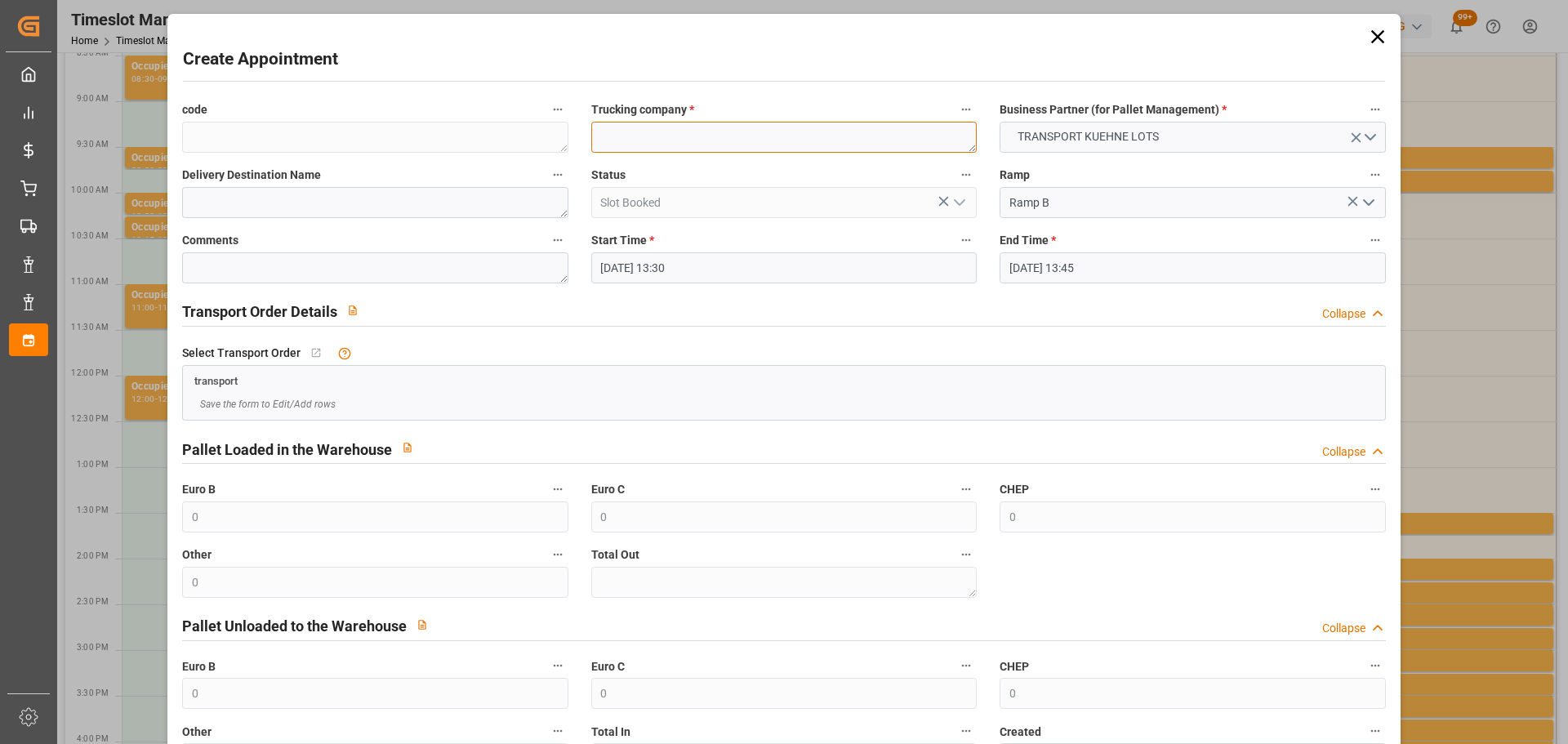
click at [621, 125] on textarea at bounding box center [783, 137] width 385 height 31
type textarea "FOURNIE"
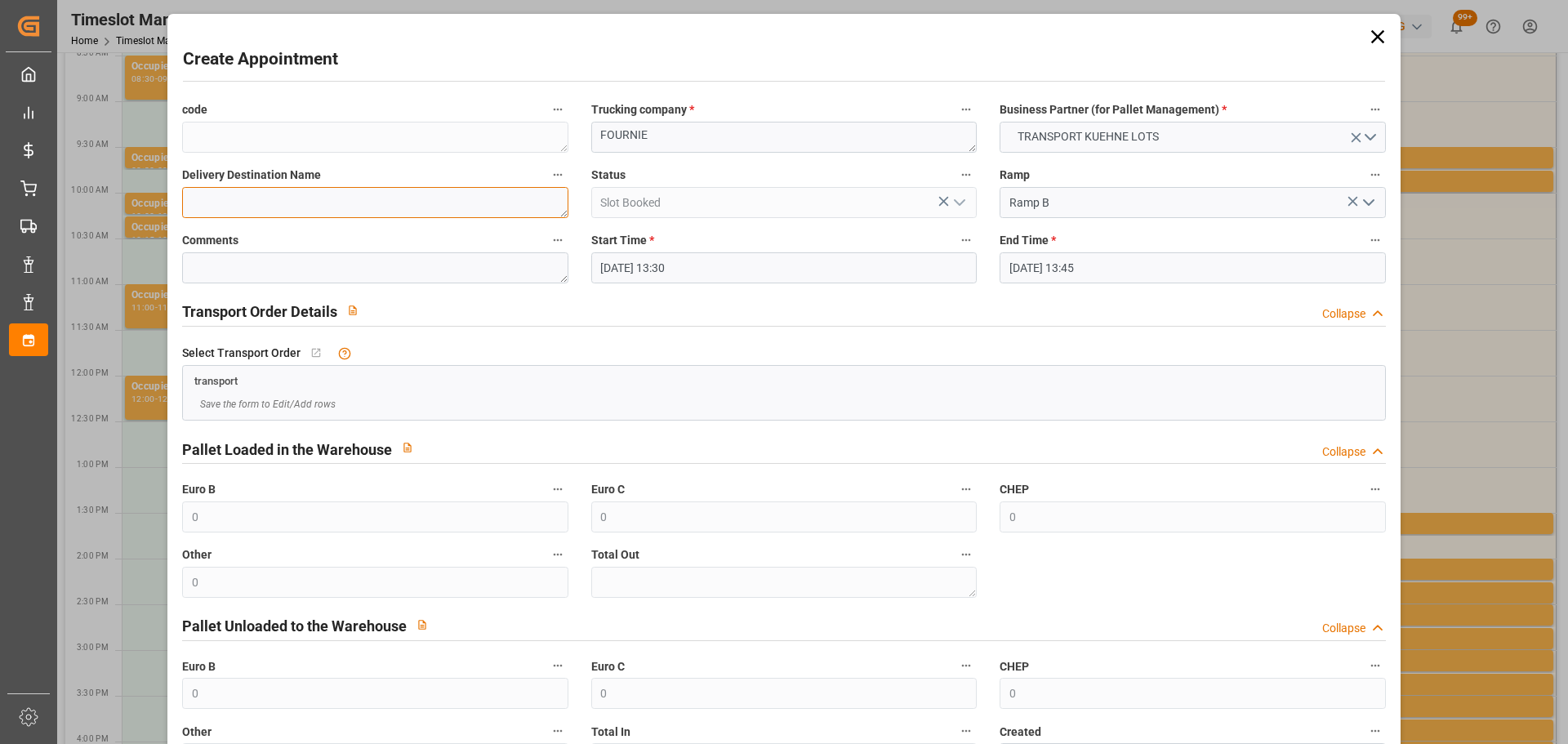
click at [388, 209] on textarea at bounding box center [374, 202] width 385 height 31
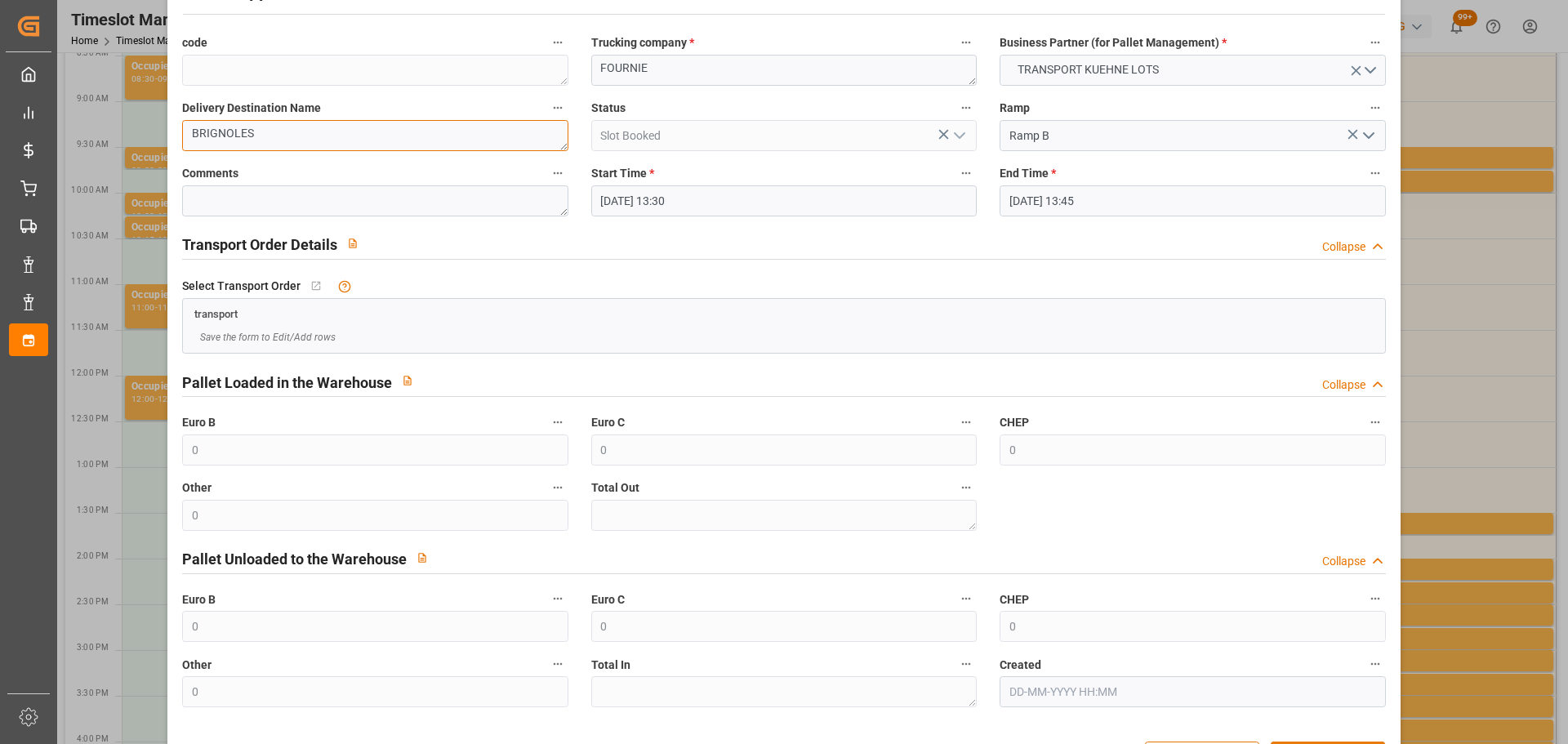
scroll to position [125, 0]
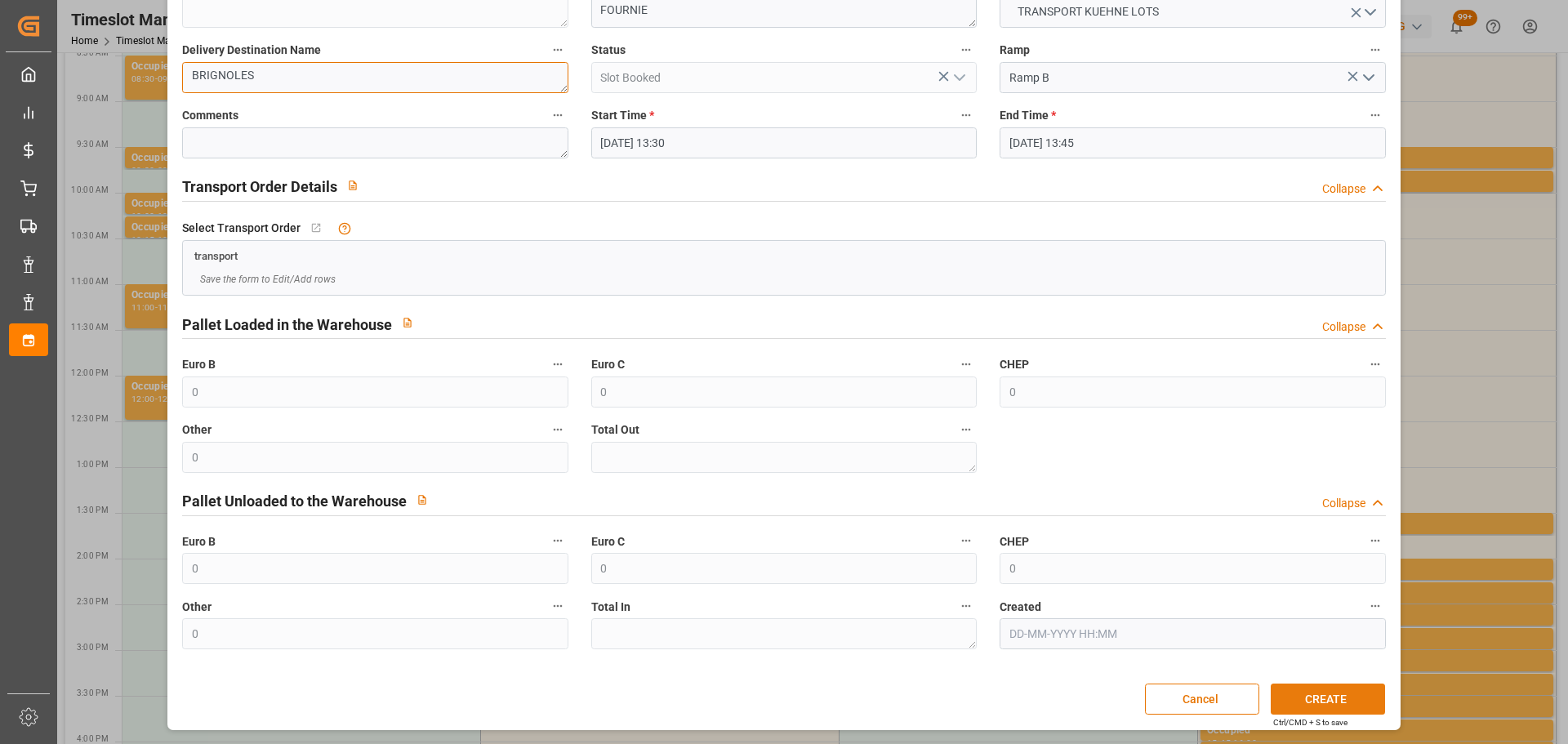
type textarea "BRIGNOLES"
click at [1300, 697] on button "CREATE" at bounding box center [1327, 699] width 115 height 31
